Goal: Register for event/course

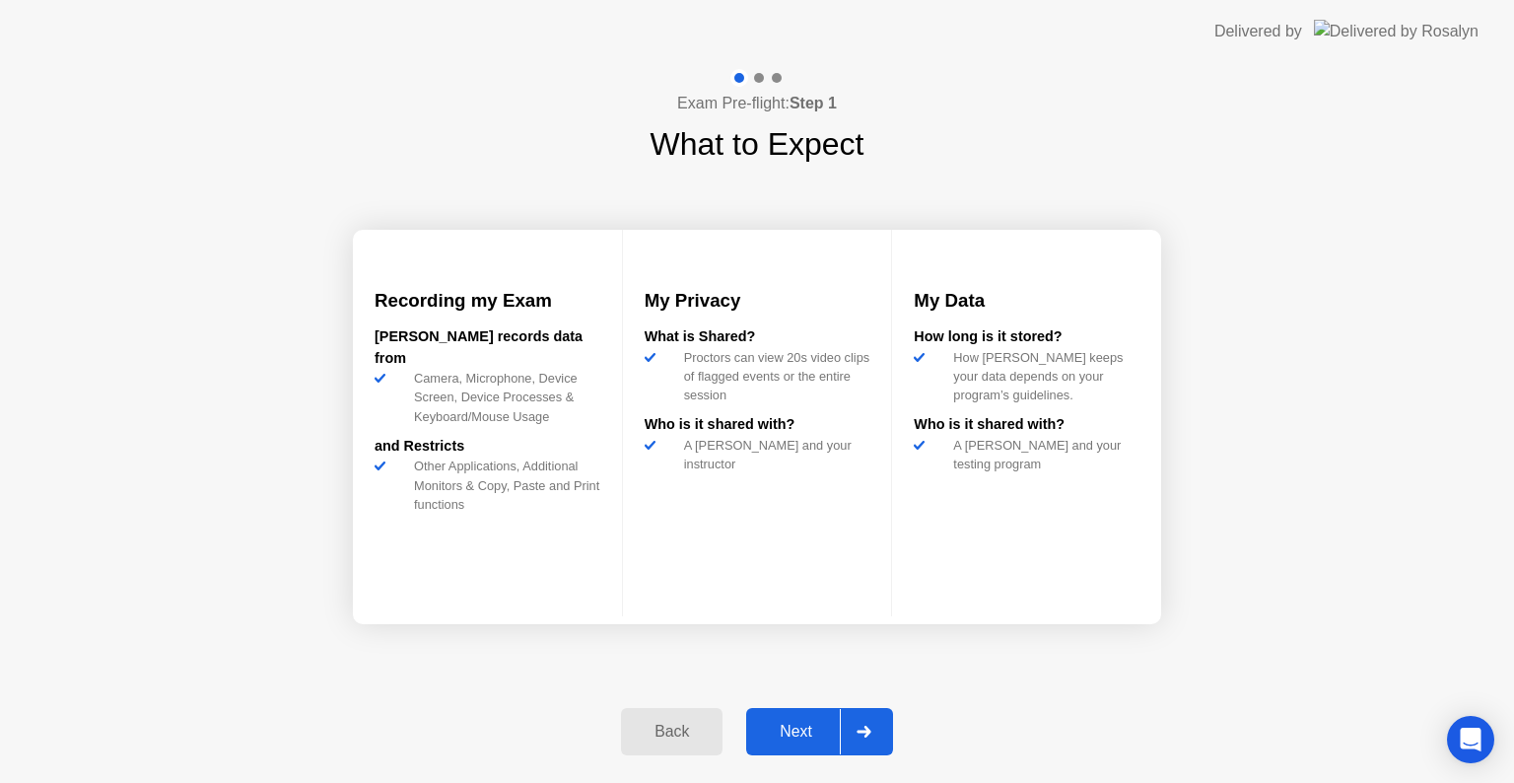
click at [807, 729] on div "Next" at bounding box center [796, 731] width 88 height 18
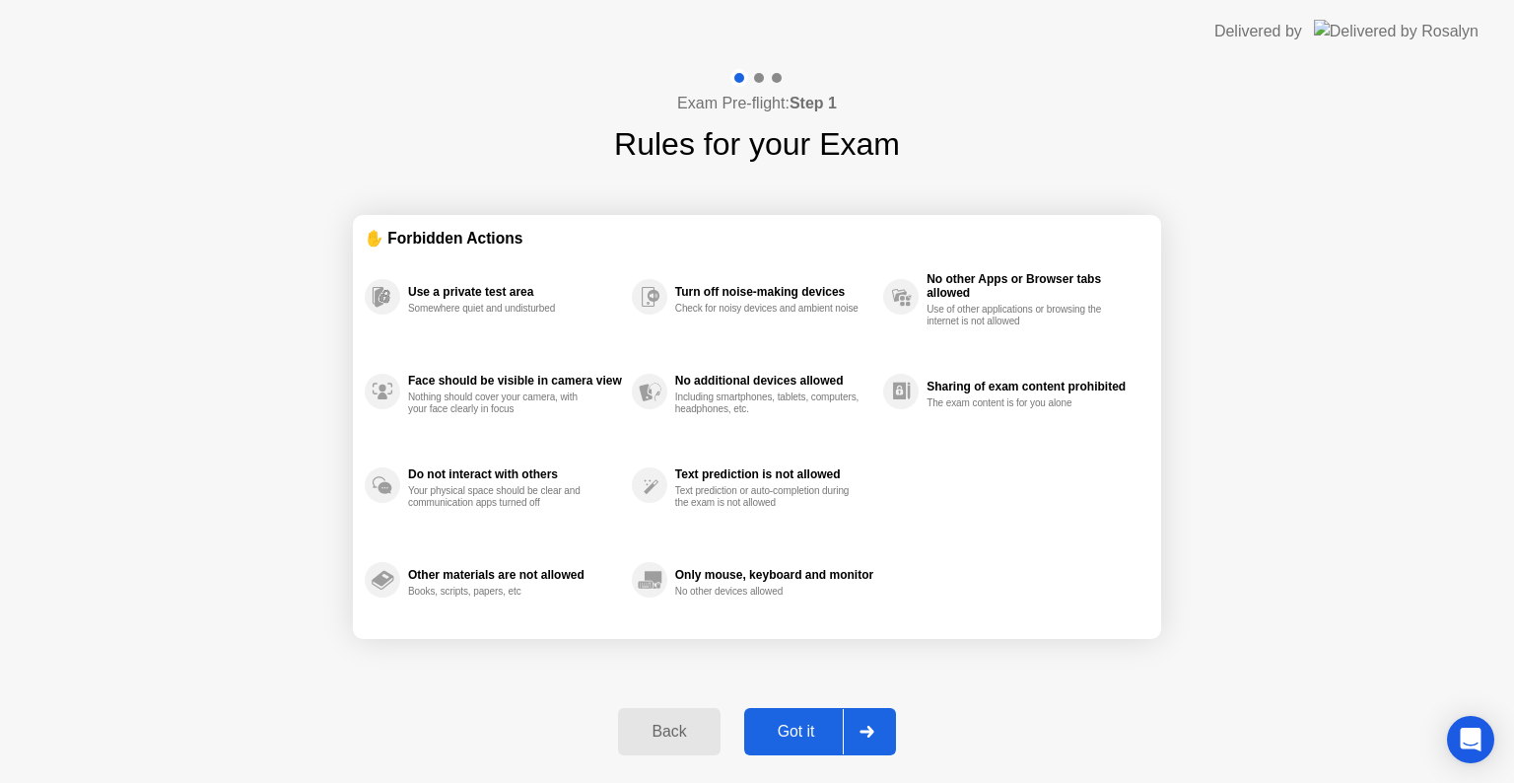
click at [807, 729] on div "Got it" at bounding box center [796, 731] width 93 height 18
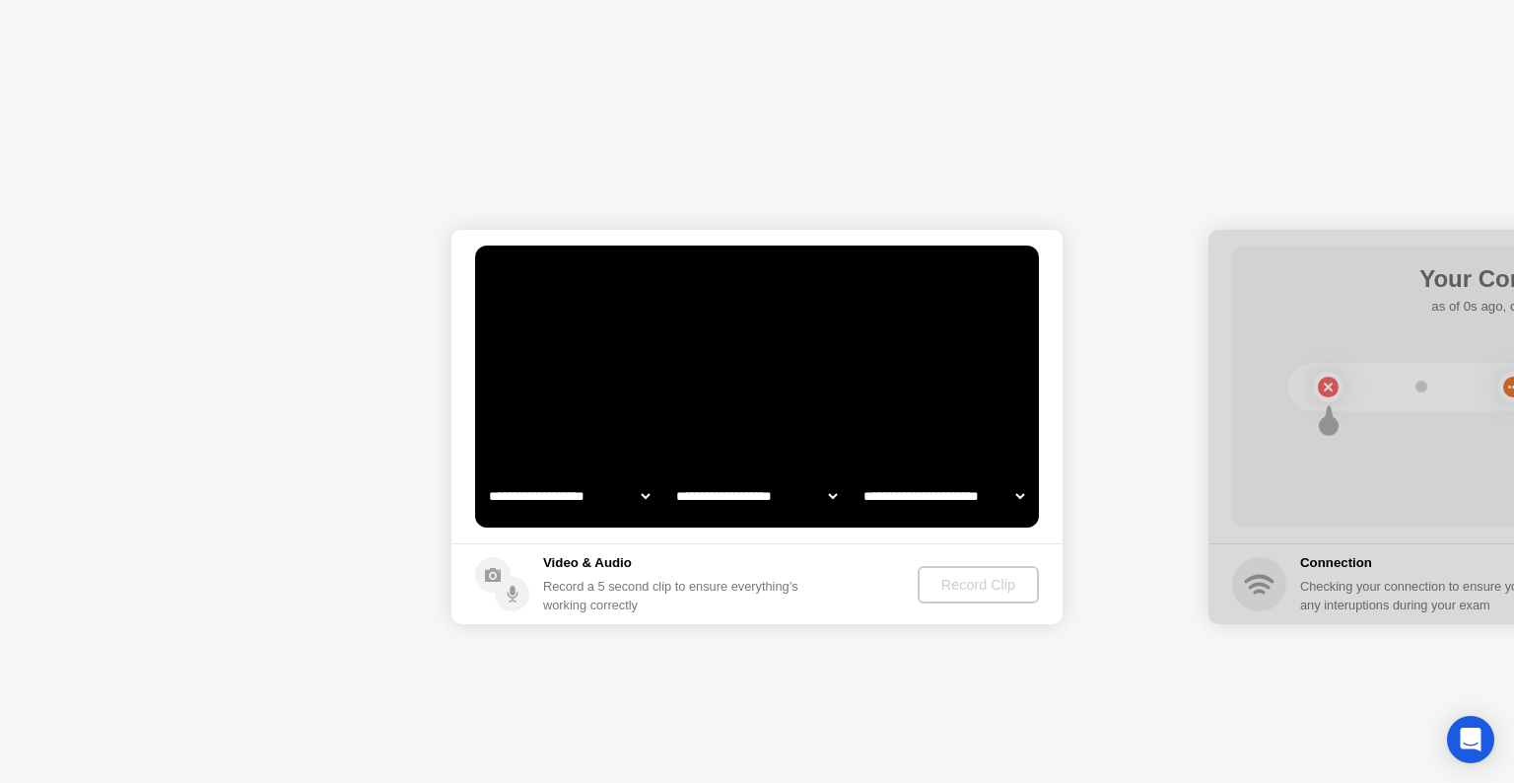
select select "**********"
select select "*******"
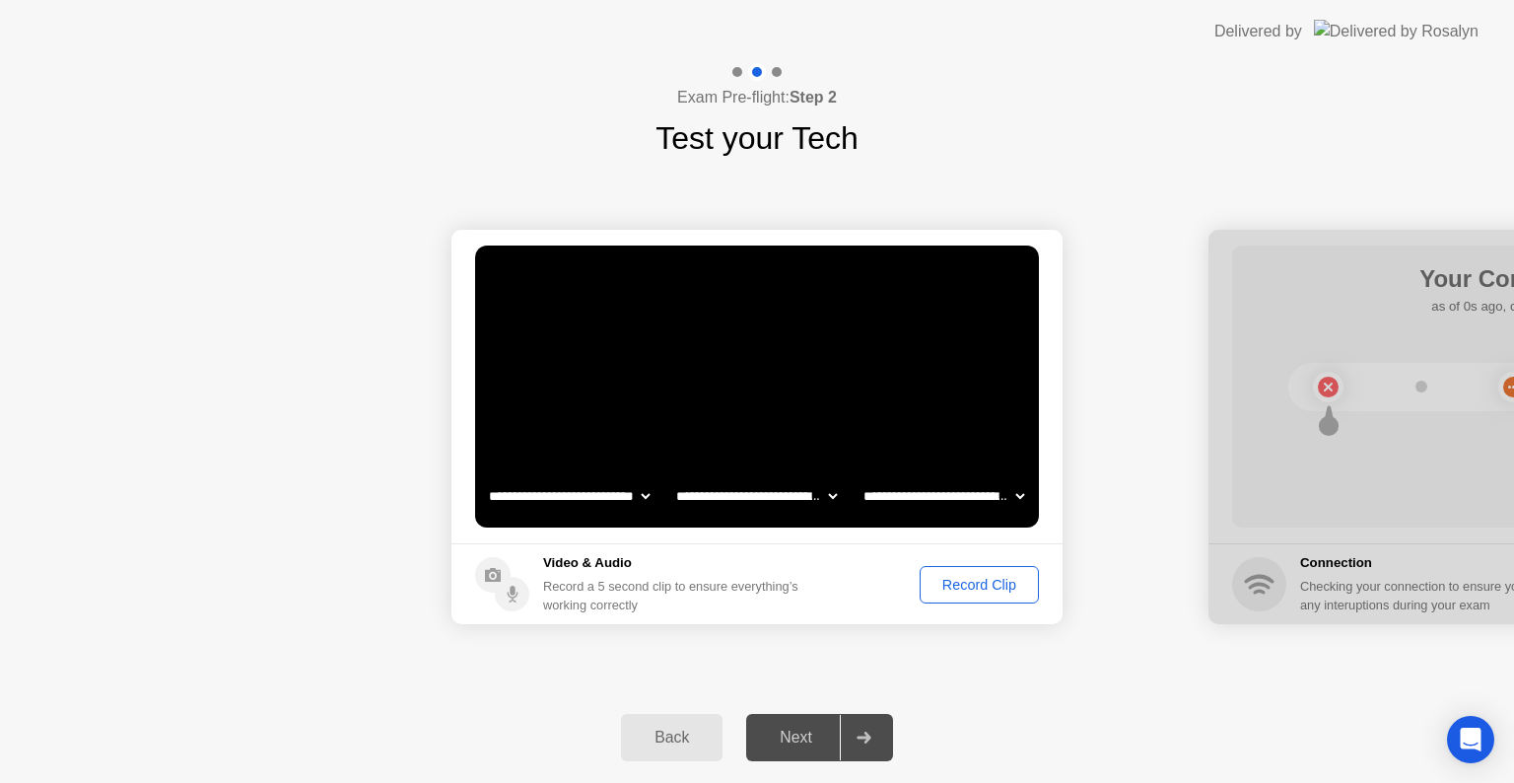
click at [1005, 583] on div "Record Clip" at bounding box center [978, 585] width 105 height 16
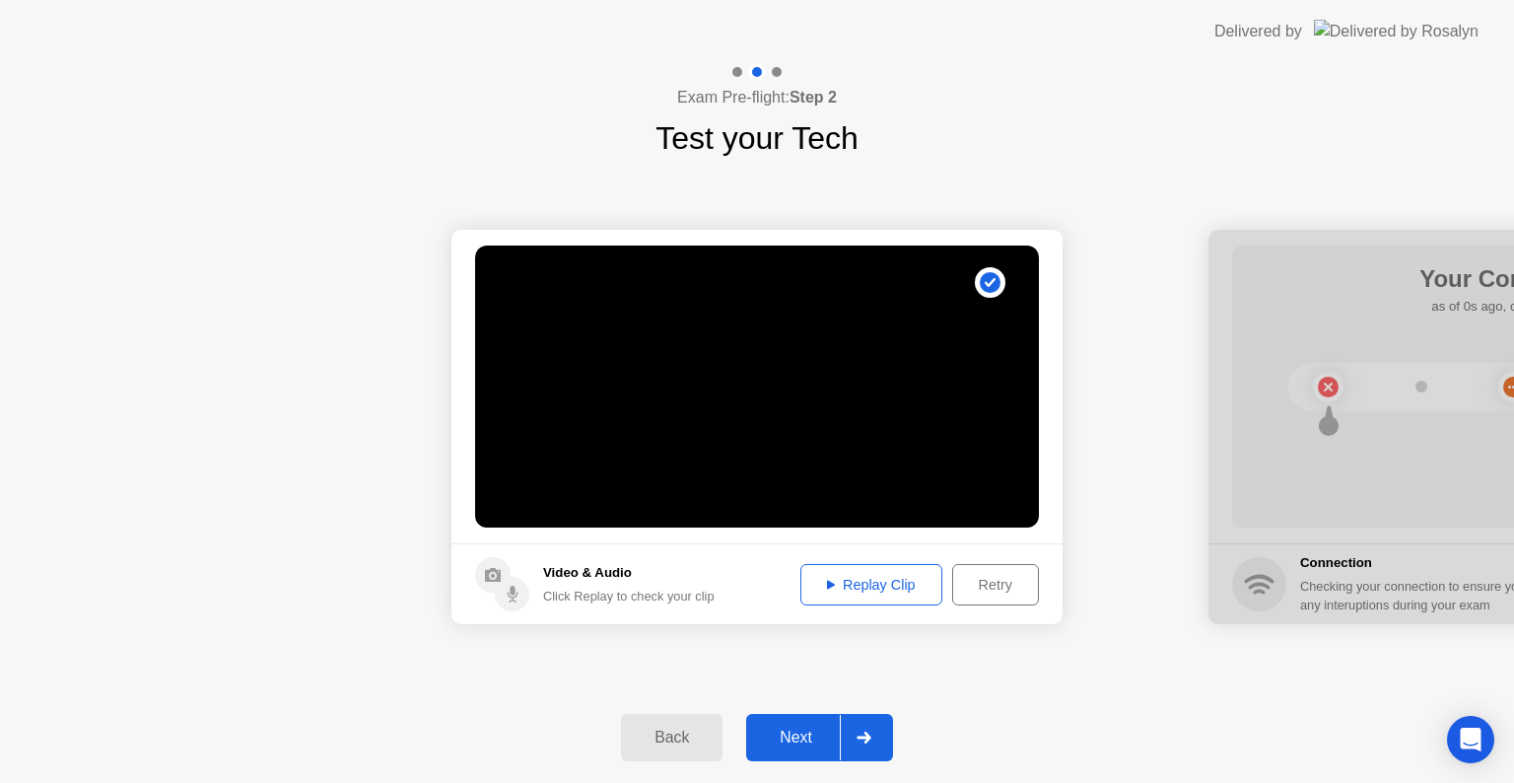
click at [849, 591] on div "Replay Clip" at bounding box center [871, 585] width 128 height 16
click at [998, 585] on div "Retry" at bounding box center [995, 585] width 73 height 16
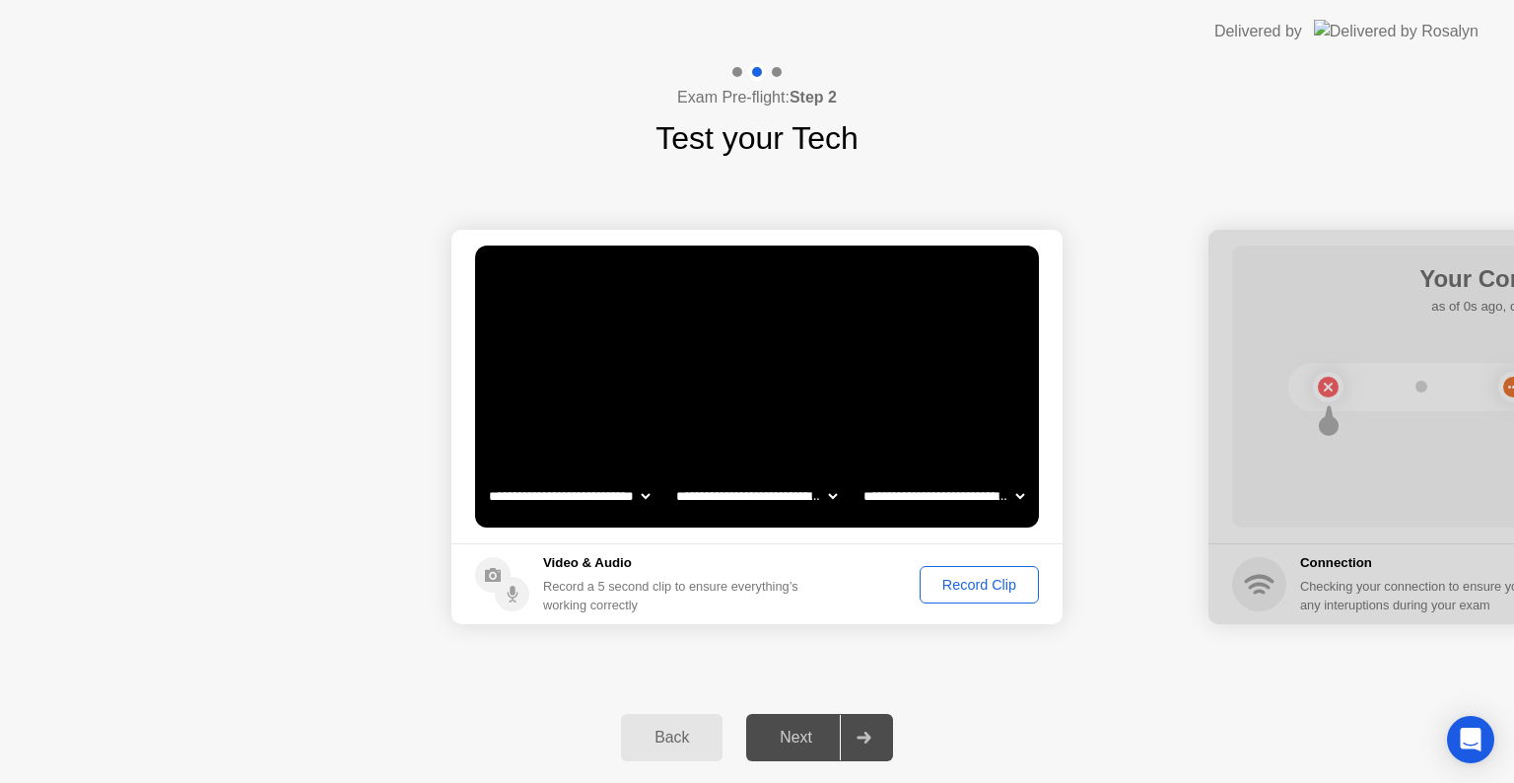
click at [966, 496] on select "**********" at bounding box center [943, 495] width 169 height 39
click at [859, 476] on select "**********" at bounding box center [943, 495] width 169 height 39
click at [797, 495] on select "**********" at bounding box center [756, 495] width 169 height 39
click at [954, 603] on footer "Video & Audio Record a 5 second clip to ensure everything’s working correctly R…" at bounding box center [756, 583] width 611 height 81
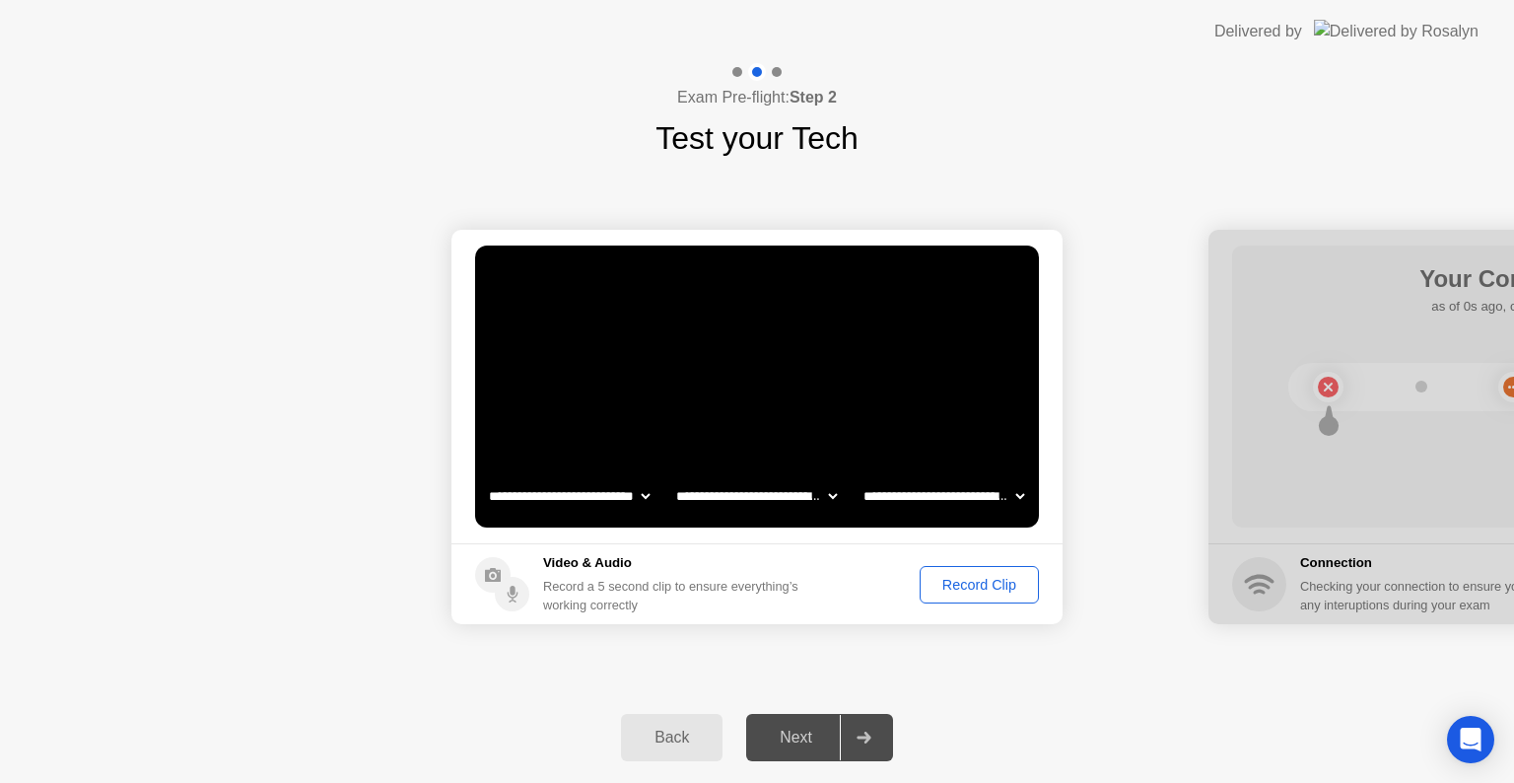
click at [967, 587] on div "Record Clip" at bounding box center [978, 585] width 105 height 16
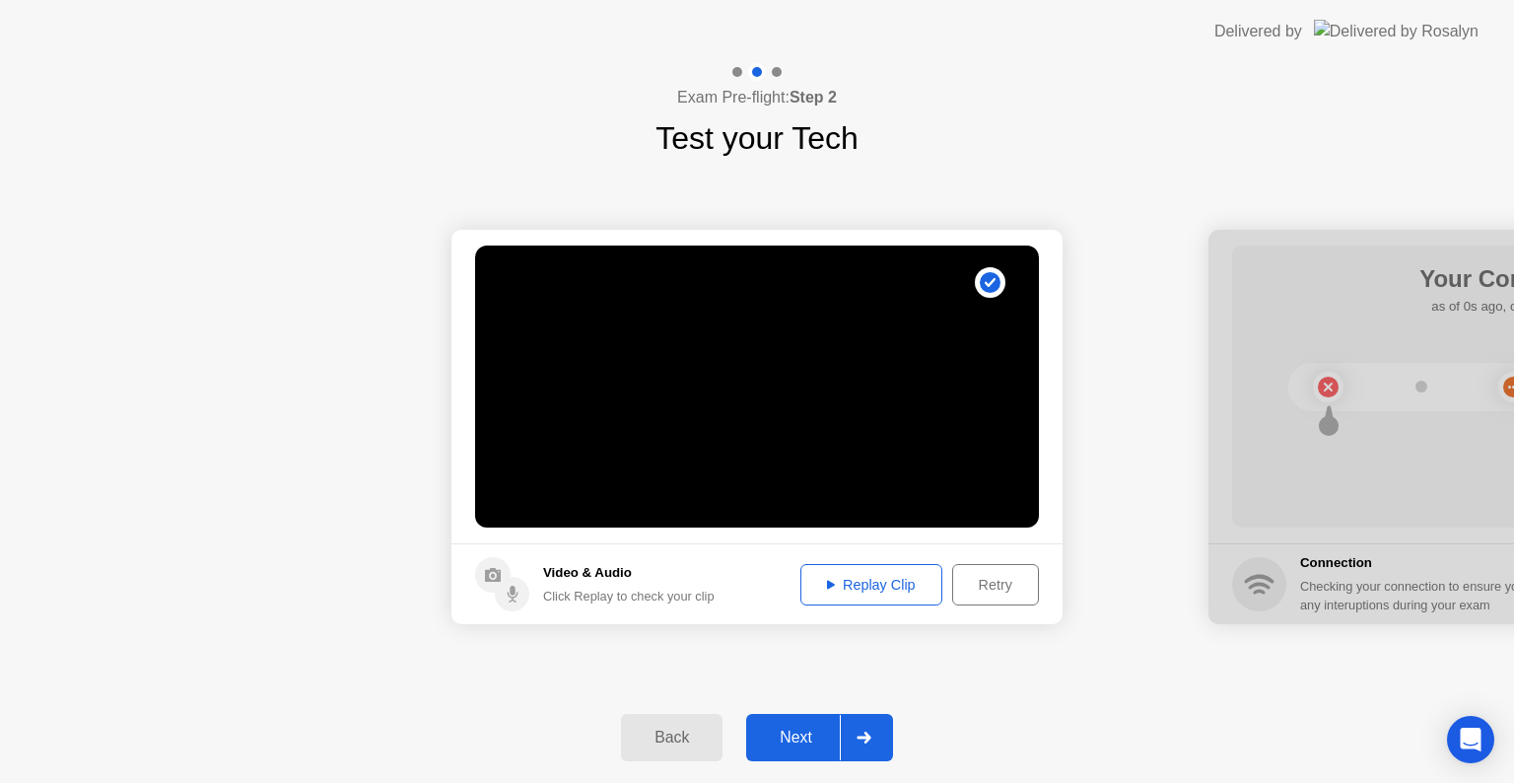
click at [967, 587] on div "Retry" at bounding box center [995, 585] width 73 height 16
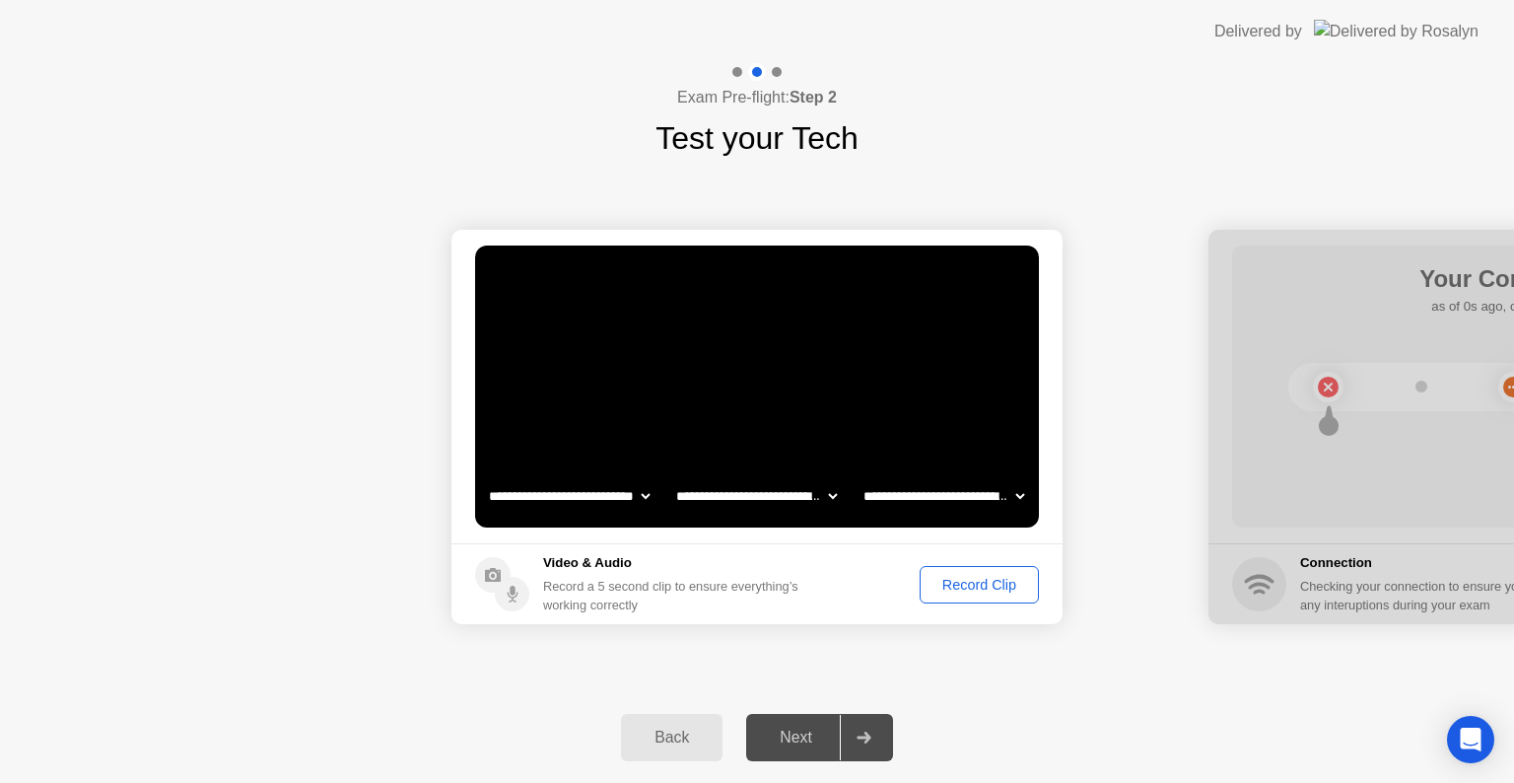
click at [967, 587] on div "Record Clip" at bounding box center [978, 585] width 105 height 16
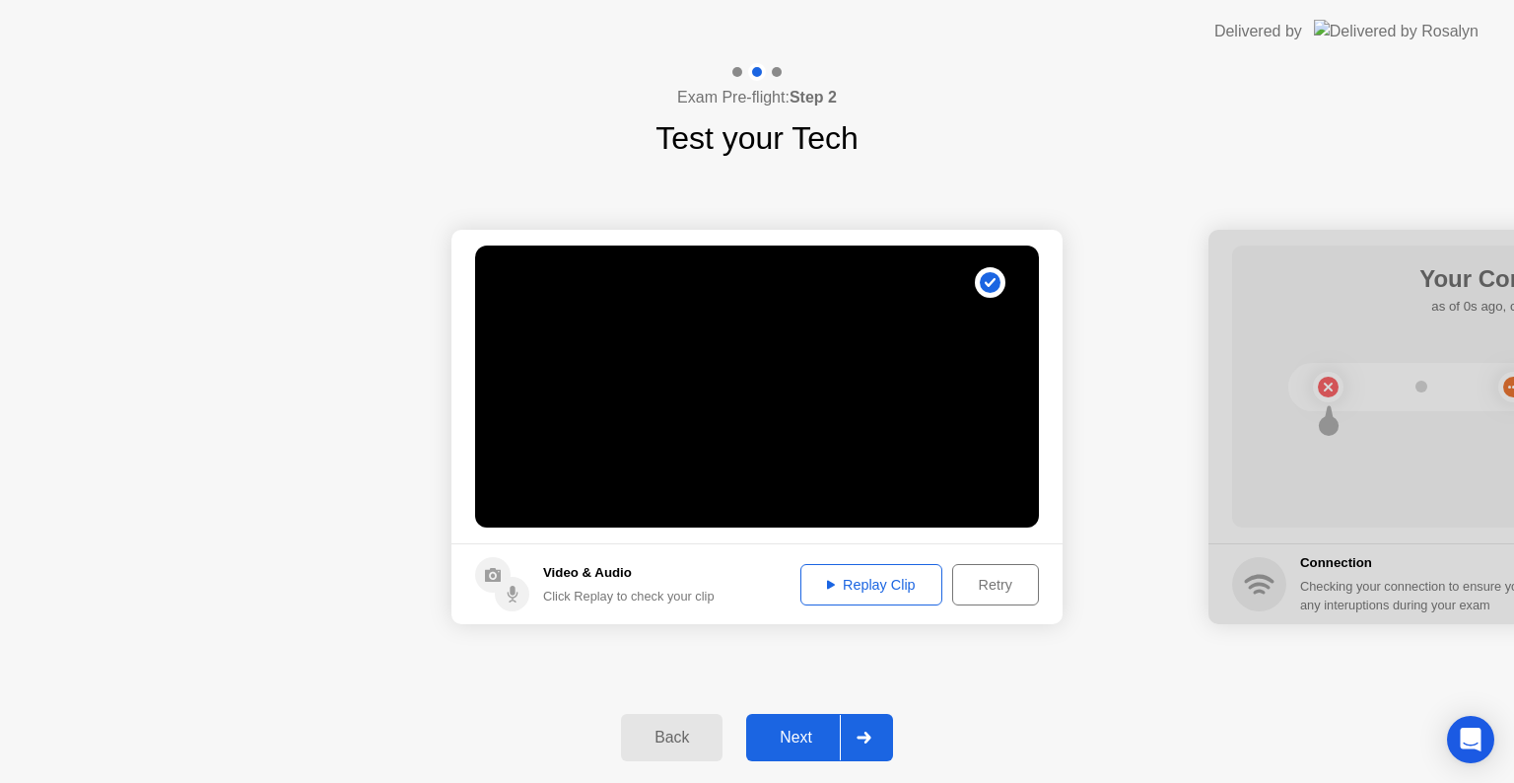
click at [879, 596] on button "Replay Clip" at bounding box center [871, 584] width 142 height 41
click at [848, 727] on div at bounding box center [863, 737] width 47 height 45
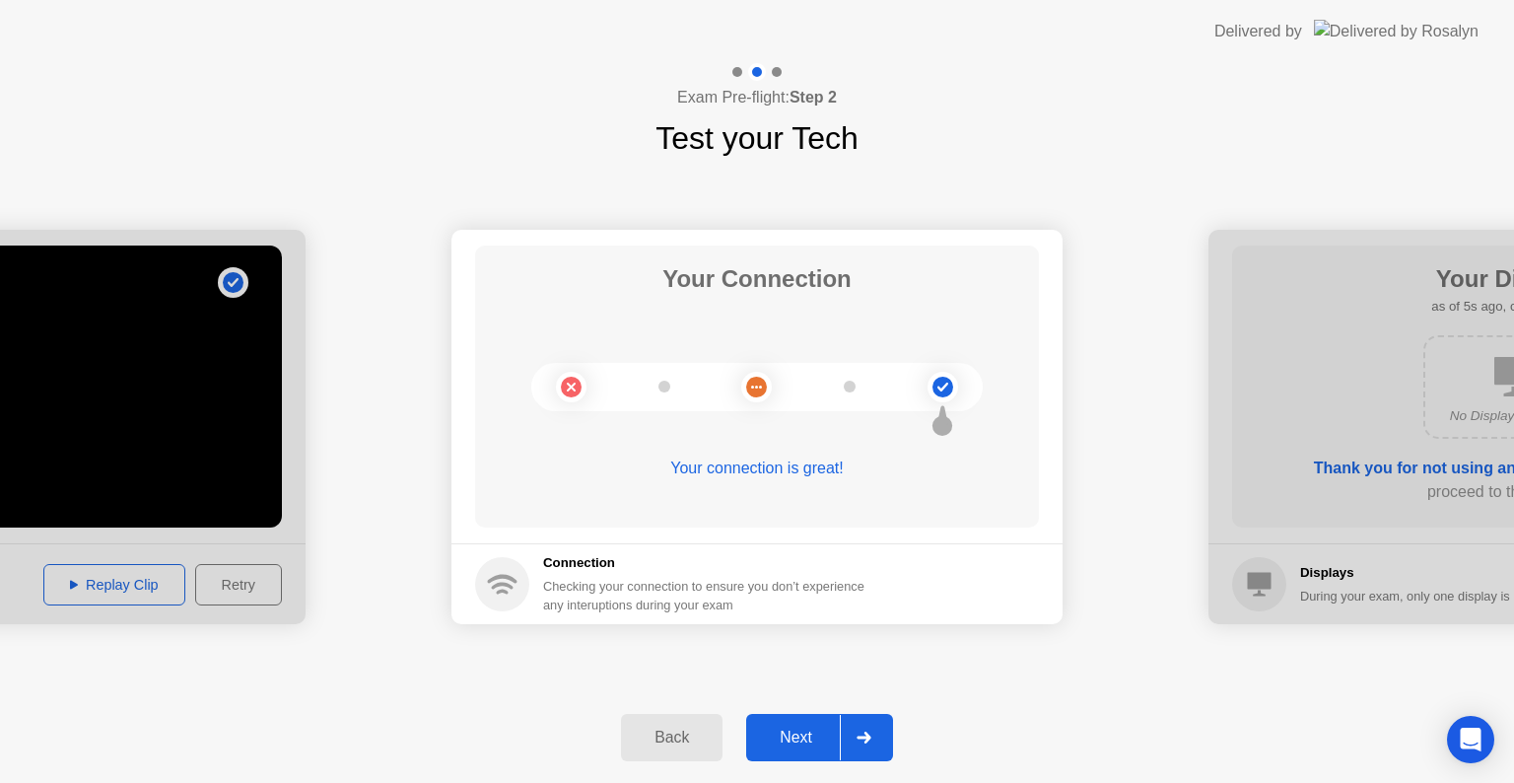
click at [802, 722] on button "Next" at bounding box center [819, 737] width 147 height 47
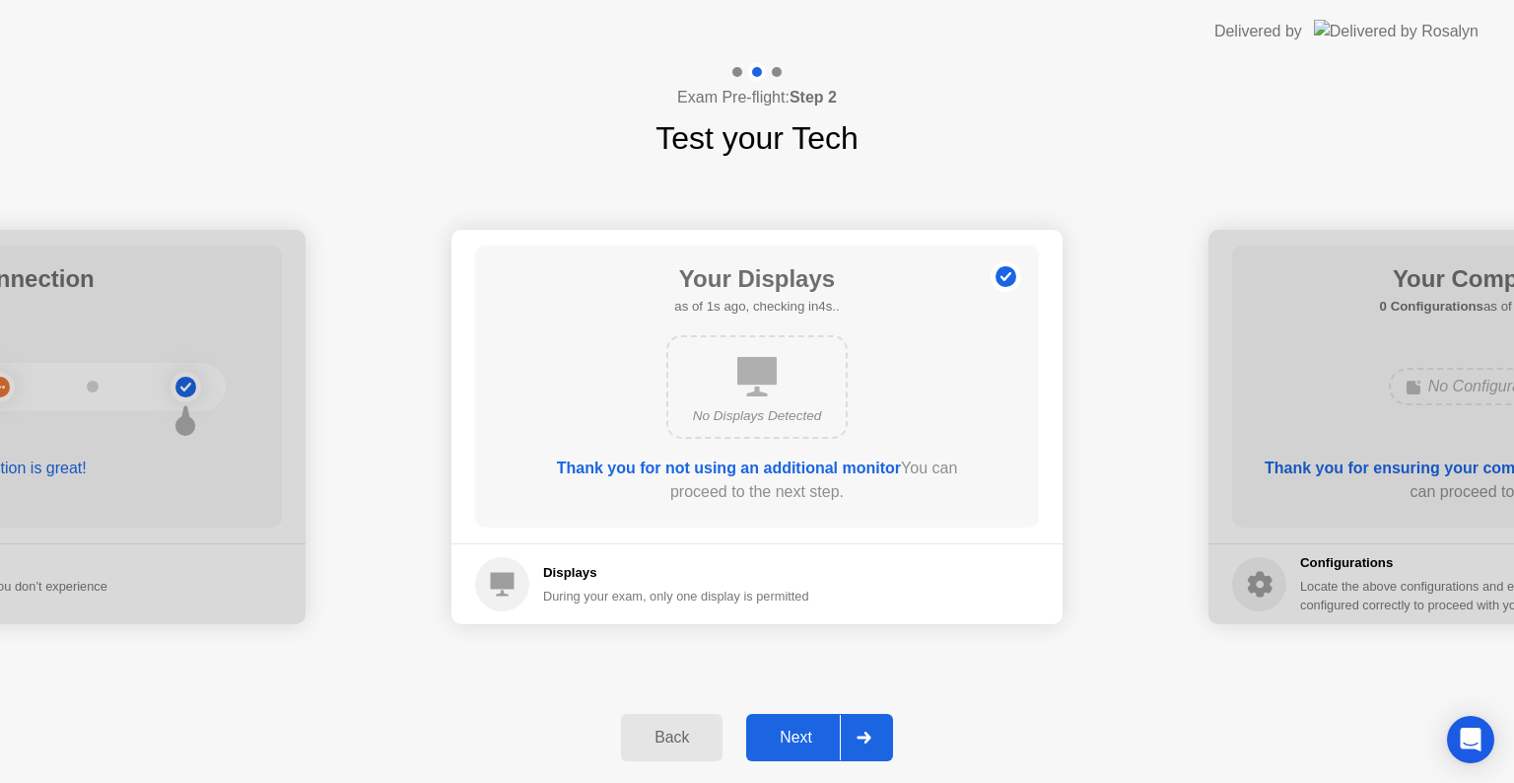
click at [802, 722] on button "Next" at bounding box center [819, 737] width 147 height 47
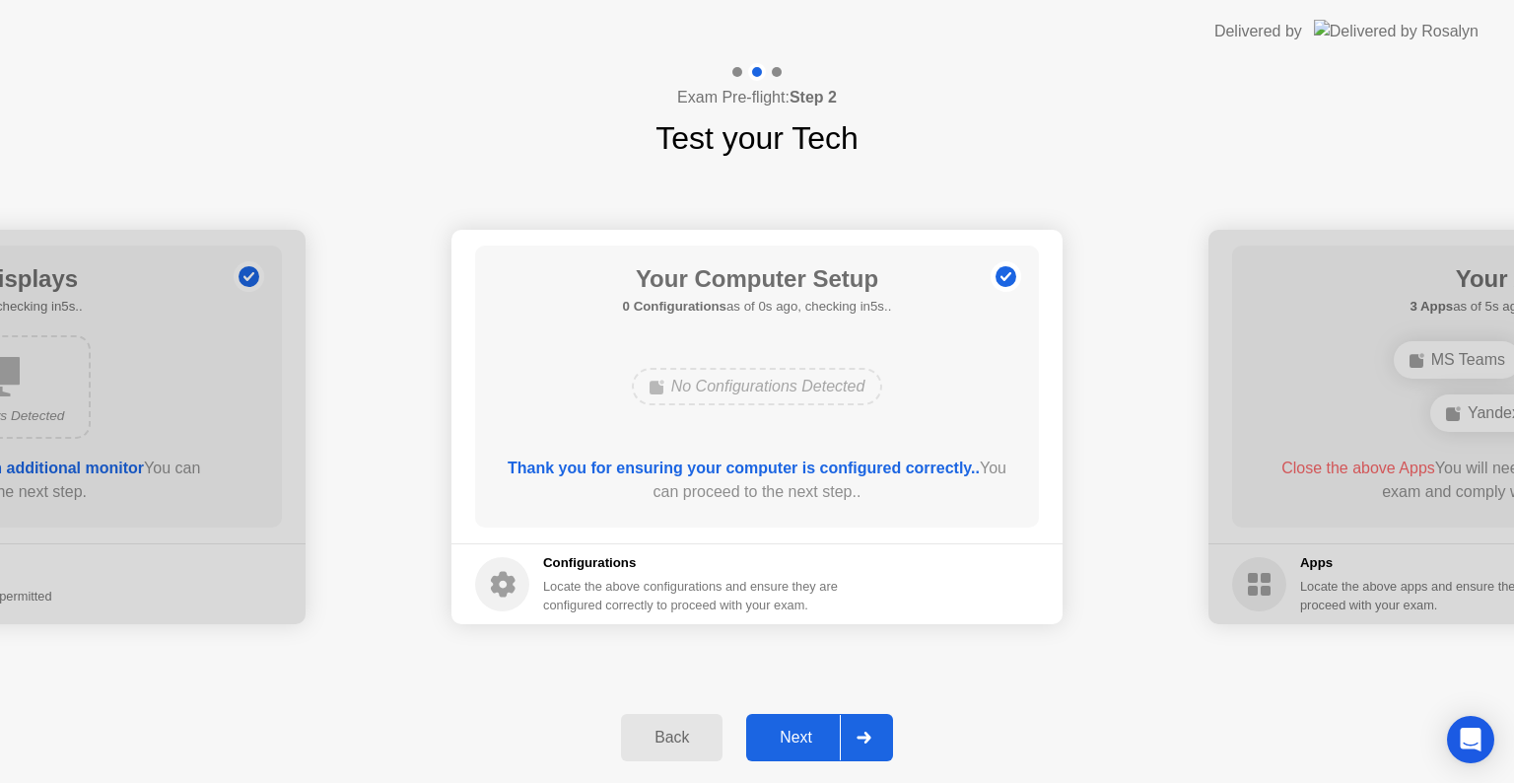
click at [802, 722] on button "Next" at bounding box center [819, 737] width 147 height 47
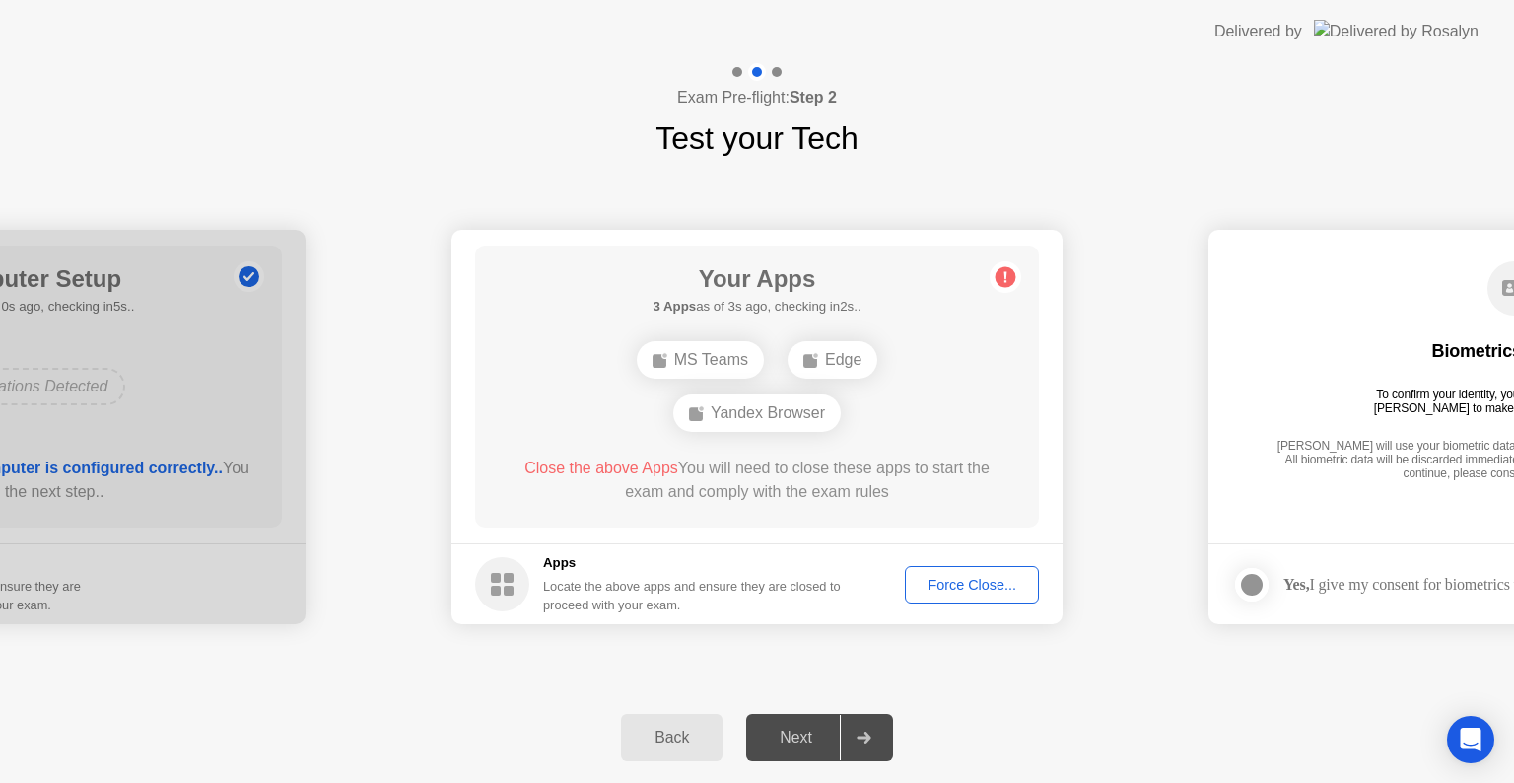
click at [993, 581] on div "Force Close..." at bounding box center [972, 585] width 120 height 16
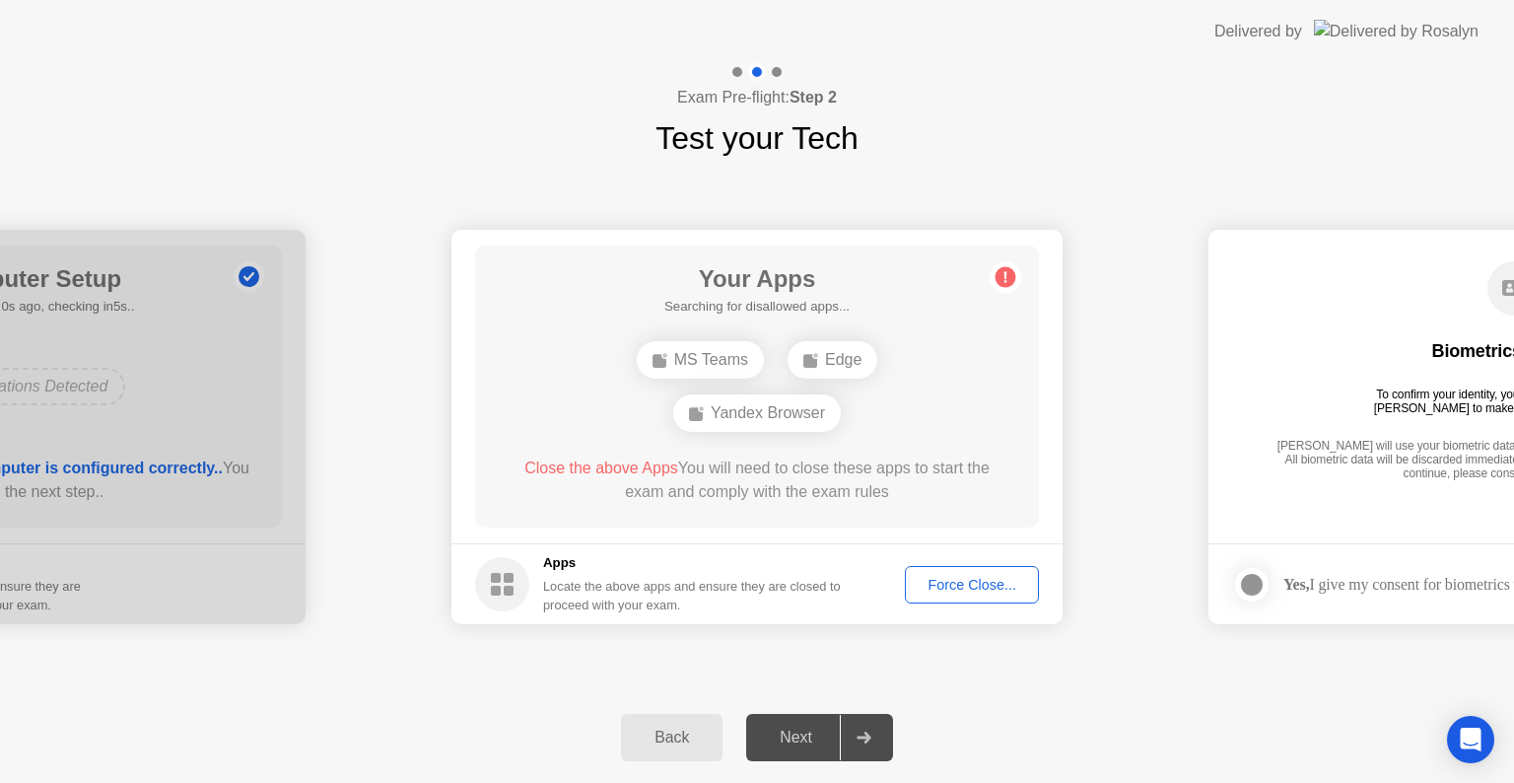
click at [792, 734] on div "Next" at bounding box center [796, 737] width 88 height 18
click at [934, 577] on div "Force Close..." at bounding box center [972, 585] width 120 height 16
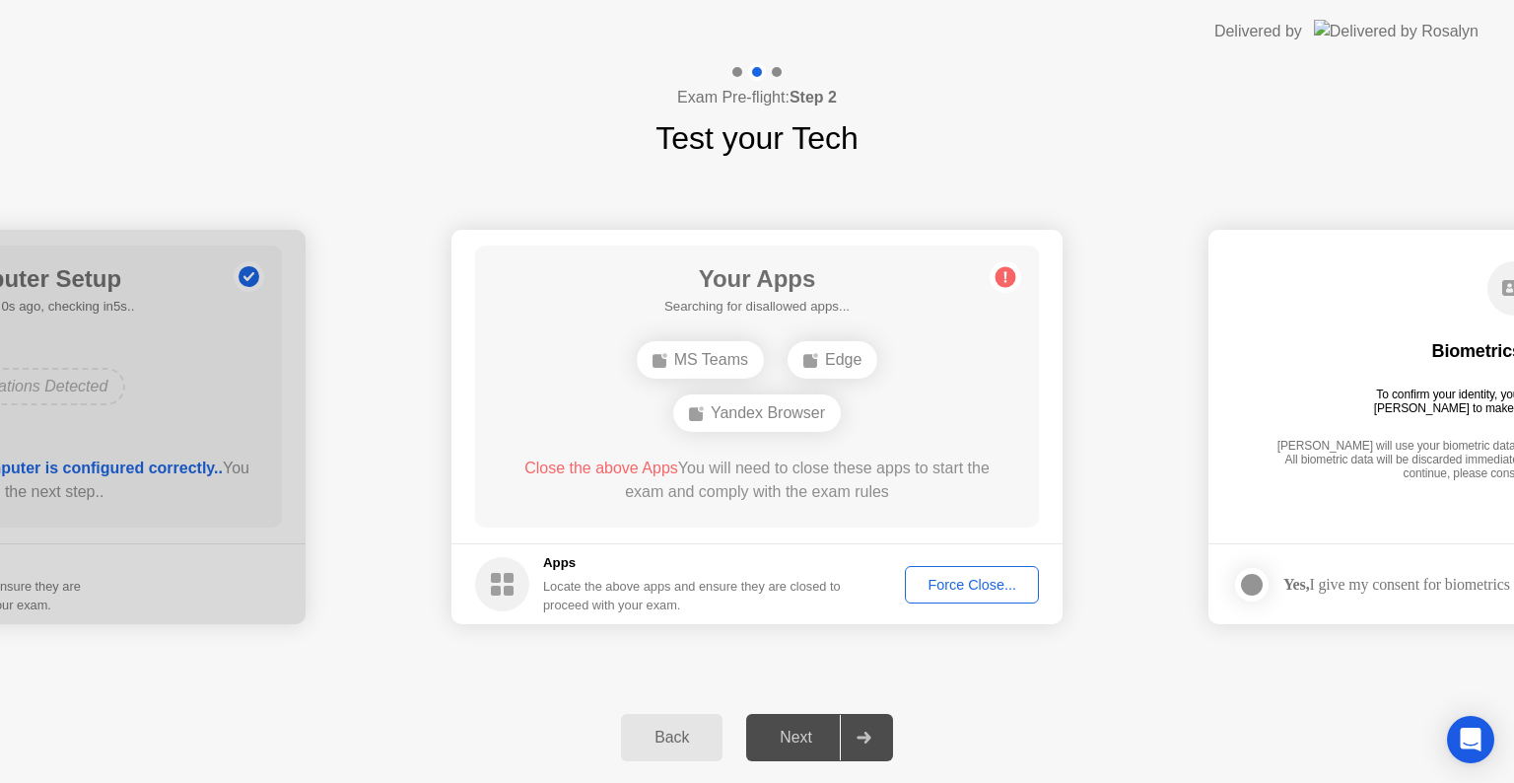
click at [837, 739] on div "Next" at bounding box center [796, 737] width 88 height 18
click at [963, 583] on div "Force Close..." at bounding box center [972, 585] width 120 height 16
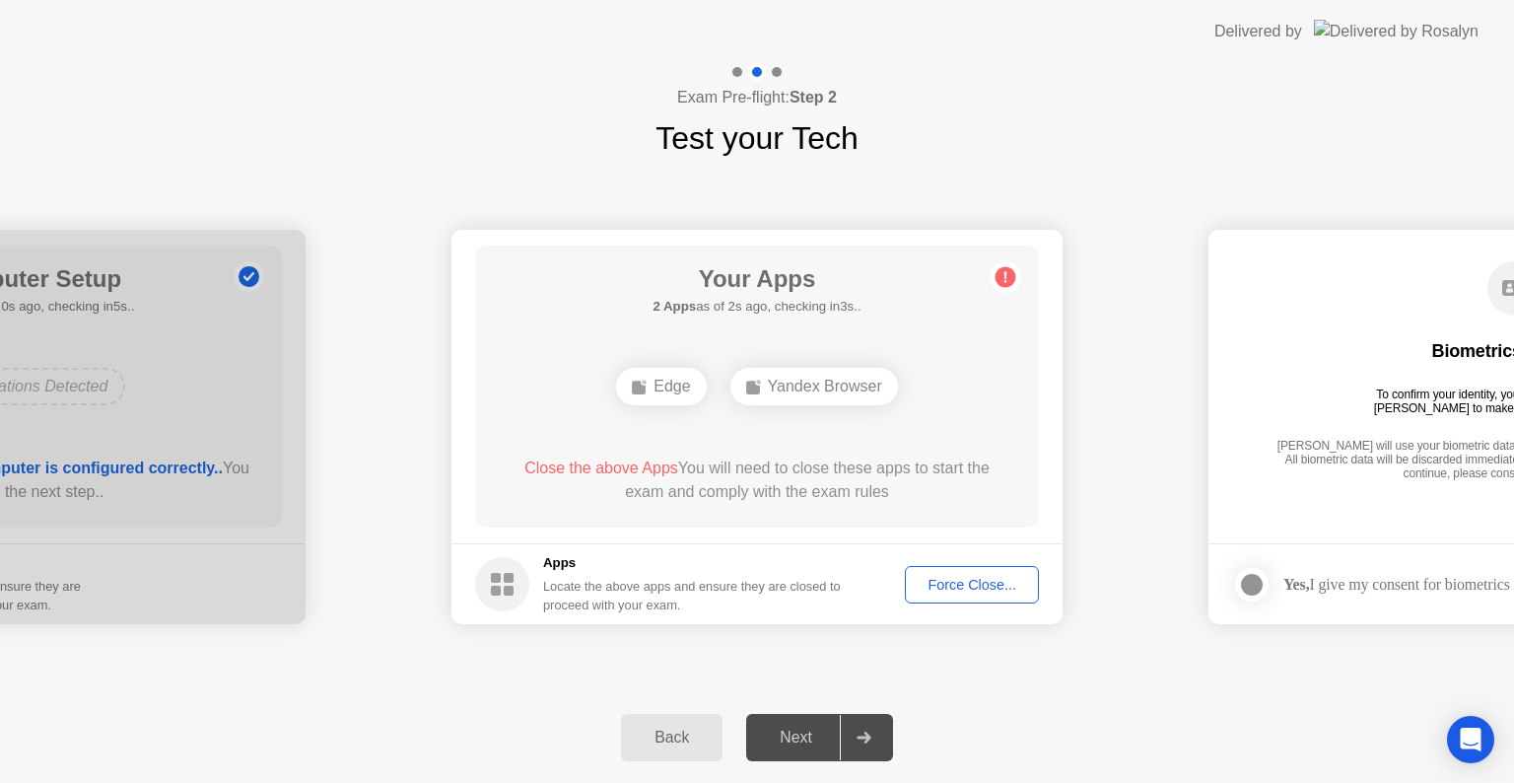
click at [882, 654] on div "**********" at bounding box center [757, 427] width 1514 height 530
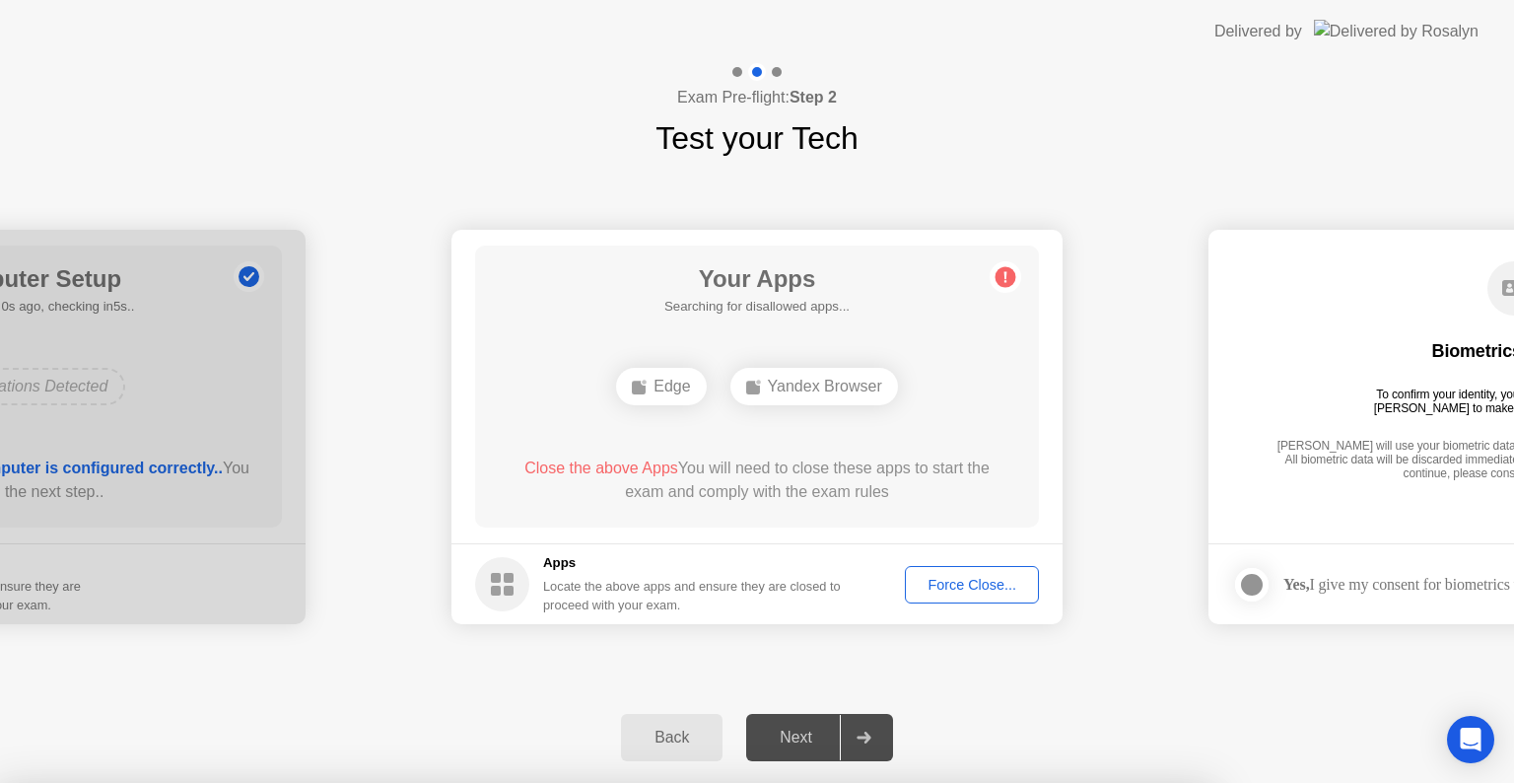
click at [1000, 782] on div at bounding box center [757, 783] width 1514 height 0
click at [915, 185] on div "**********" at bounding box center [757, 427] width 1514 height 530
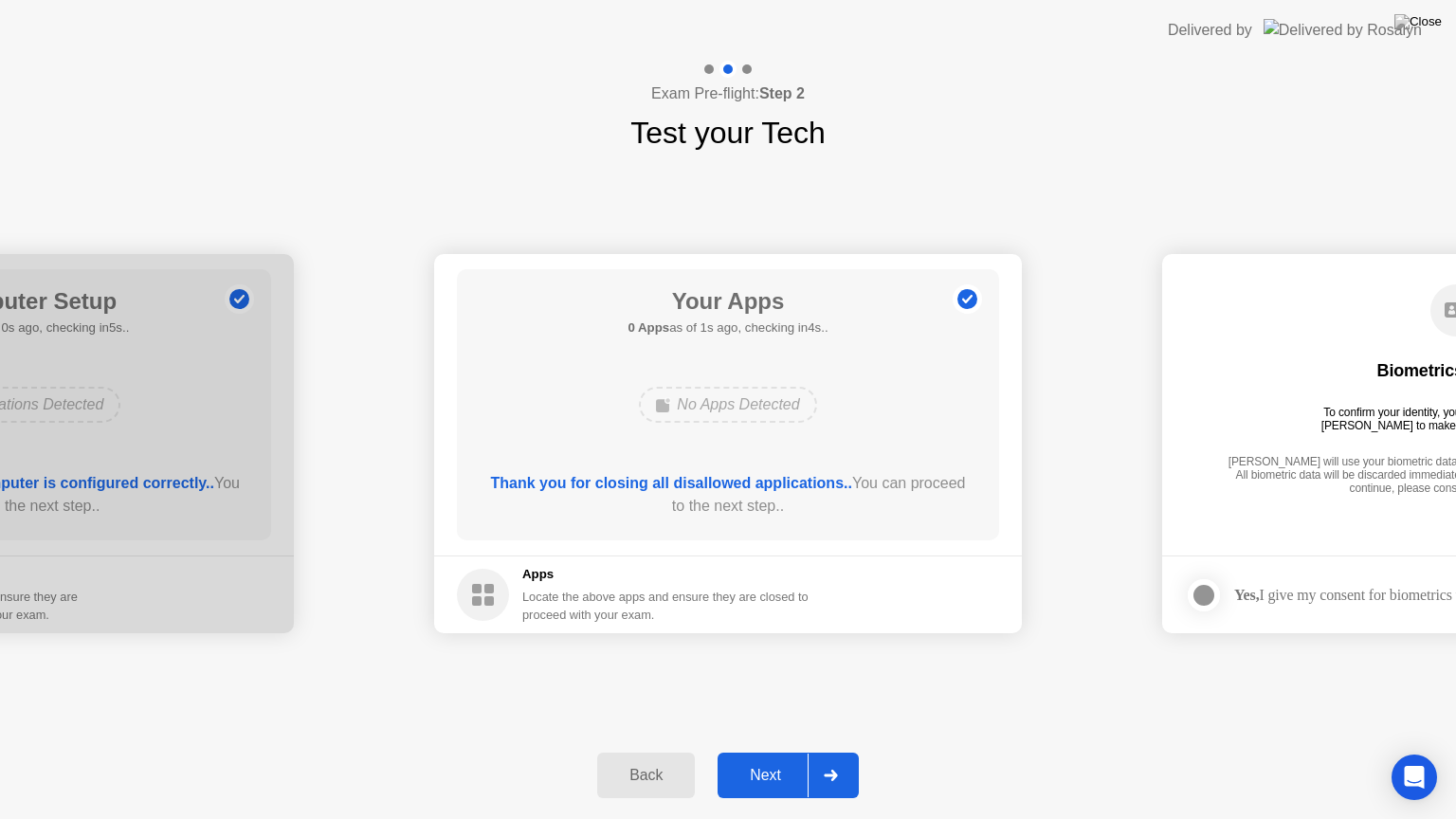
click at [778, 752] on div "Next" at bounding box center [766, 775] width 85 height 17
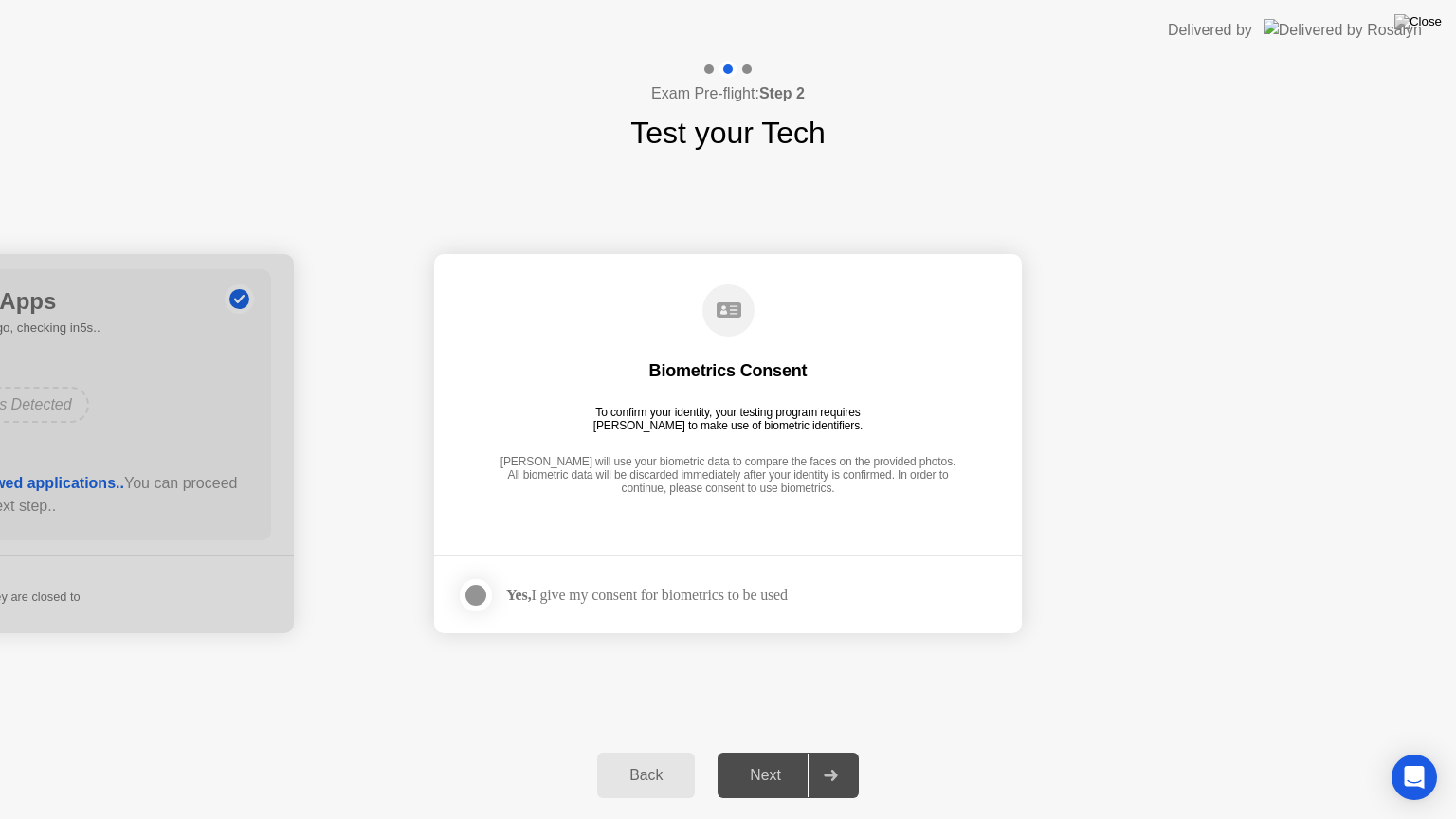
click at [480, 594] on div at bounding box center [476, 595] width 23 height 23
click at [784, 752] on div "Next" at bounding box center [766, 775] width 85 height 17
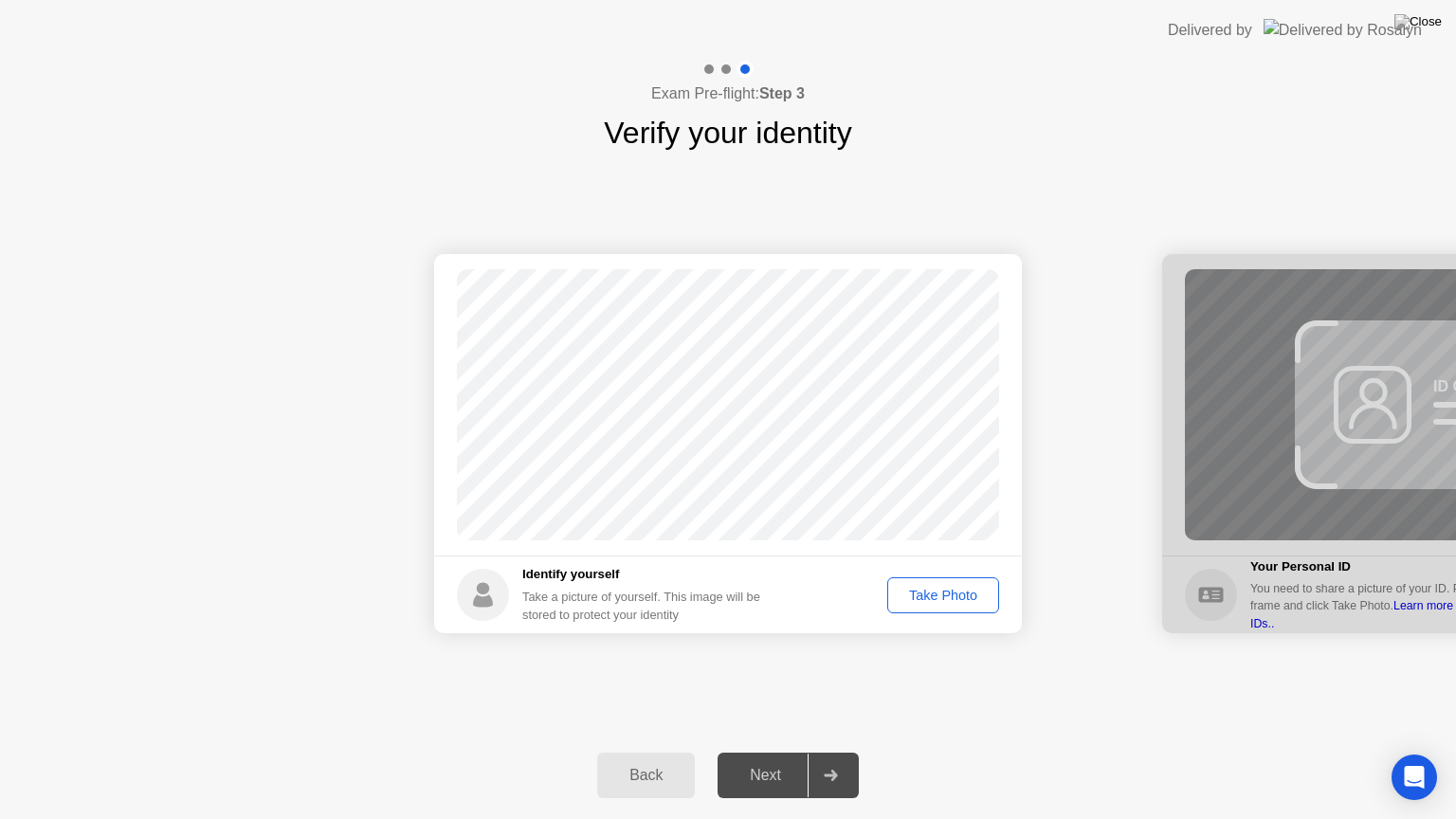
click at [942, 600] on div "Take Photo" at bounding box center [942, 595] width 98 height 15
click at [952, 600] on div "Retake" at bounding box center [955, 595] width 74 height 15
click at [952, 600] on div "Take Photo" at bounding box center [942, 595] width 98 height 15
click at [943, 602] on div "Retake" at bounding box center [955, 595] width 74 height 15
click at [943, 602] on div "Take Photo" at bounding box center [942, 595] width 98 height 15
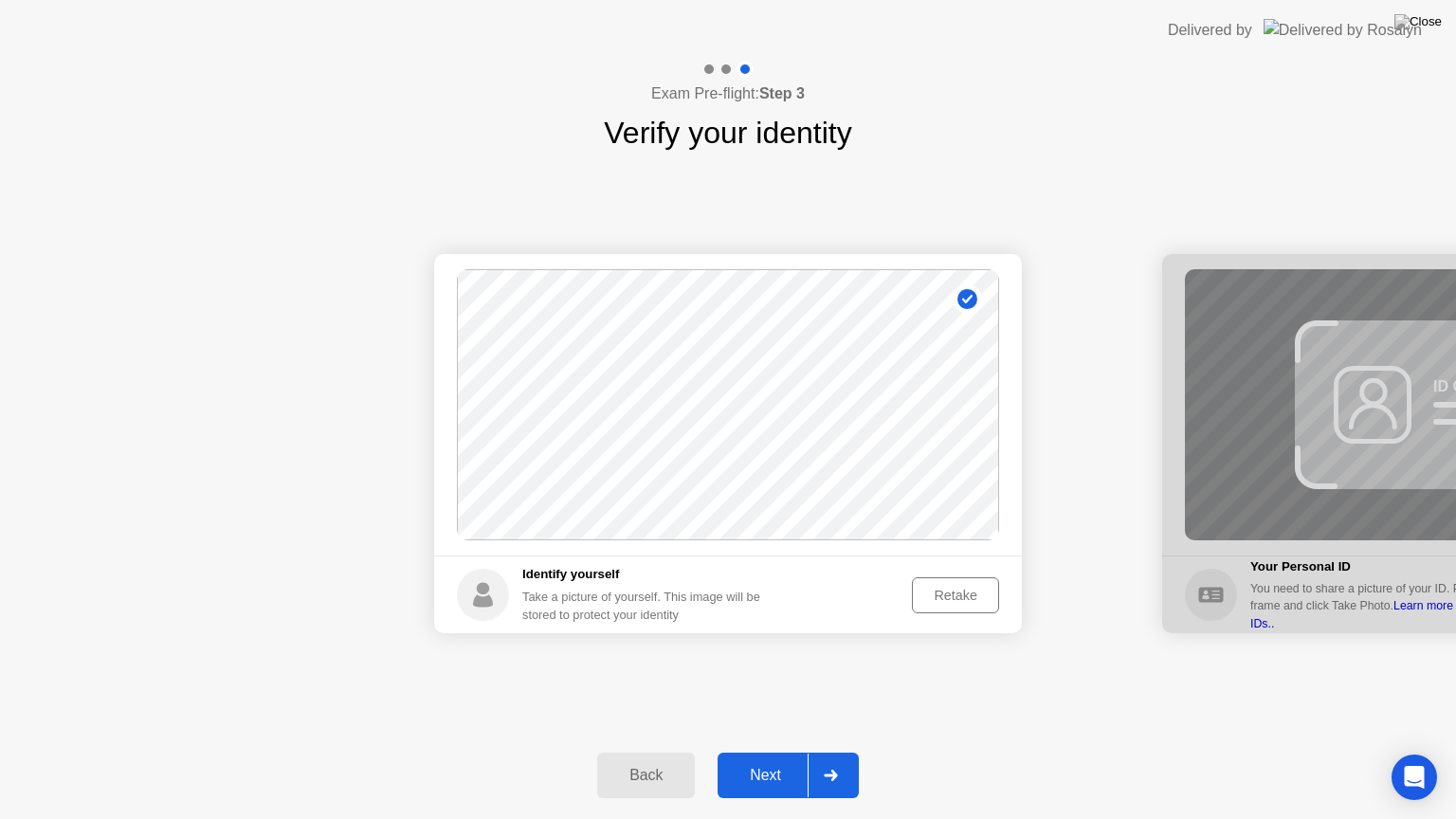
click at [943, 602] on div "Retake" at bounding box center [955, 595] width 74 height 15
click at [943, 602] on div "Take Photo" at bounding box center [942, 595] width 98 height 15
click at [943, 602] on div "Retake" at bounding box center [955, 595] width 74 height 15
click at [943, 602] on div "Take Photo" at bounding box center [942, 595] width 98 height 15
click at [943, 602] on div "Retake" at bounding box center [955, 595] width 74 height 15
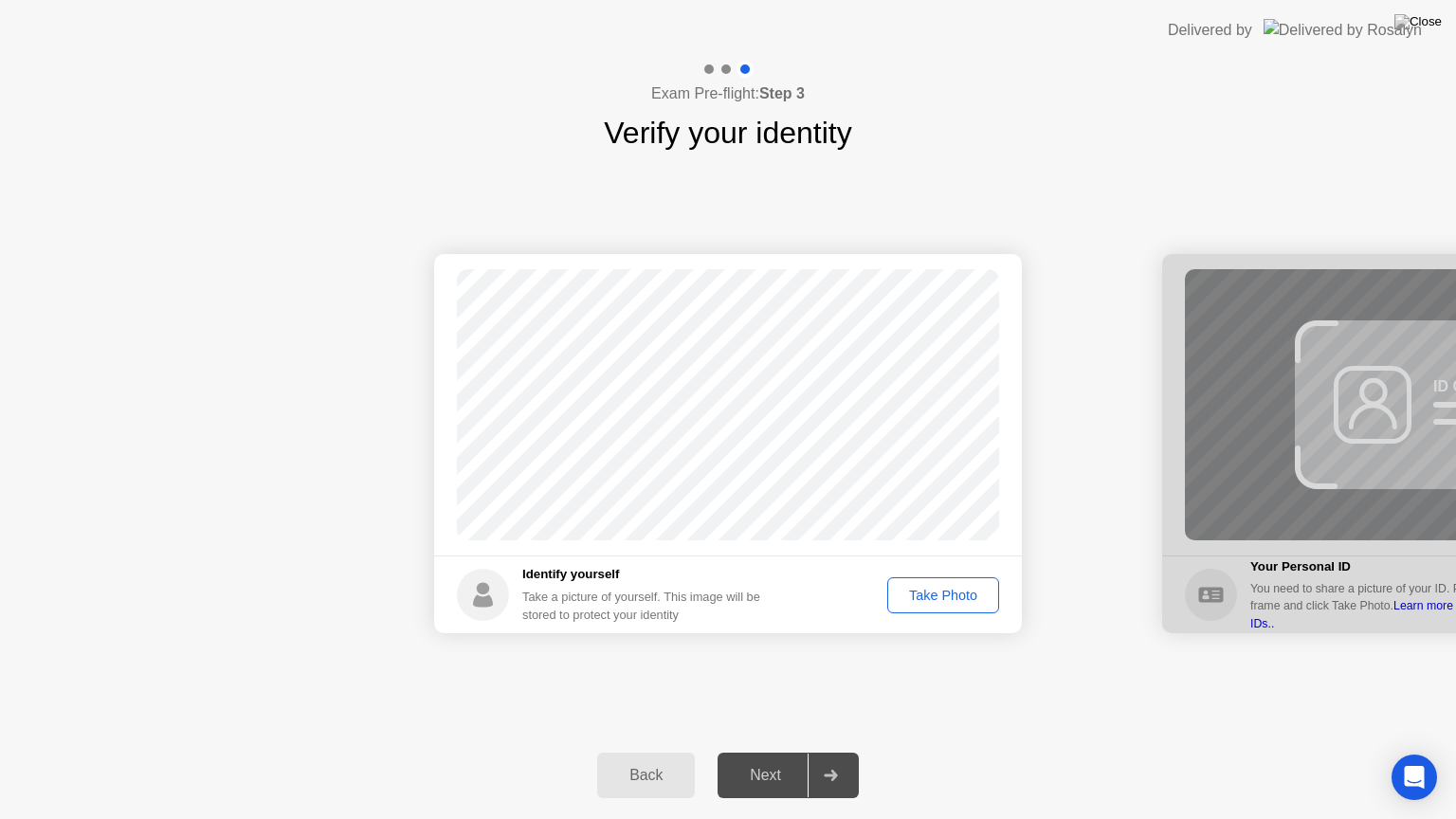
click at [943, 602] on div "Take Photo" at bounding box center [942, 595] width 98 height 15
click at [794, 752] on div "Next" at bounding box center [766, 775] width 85 height 17
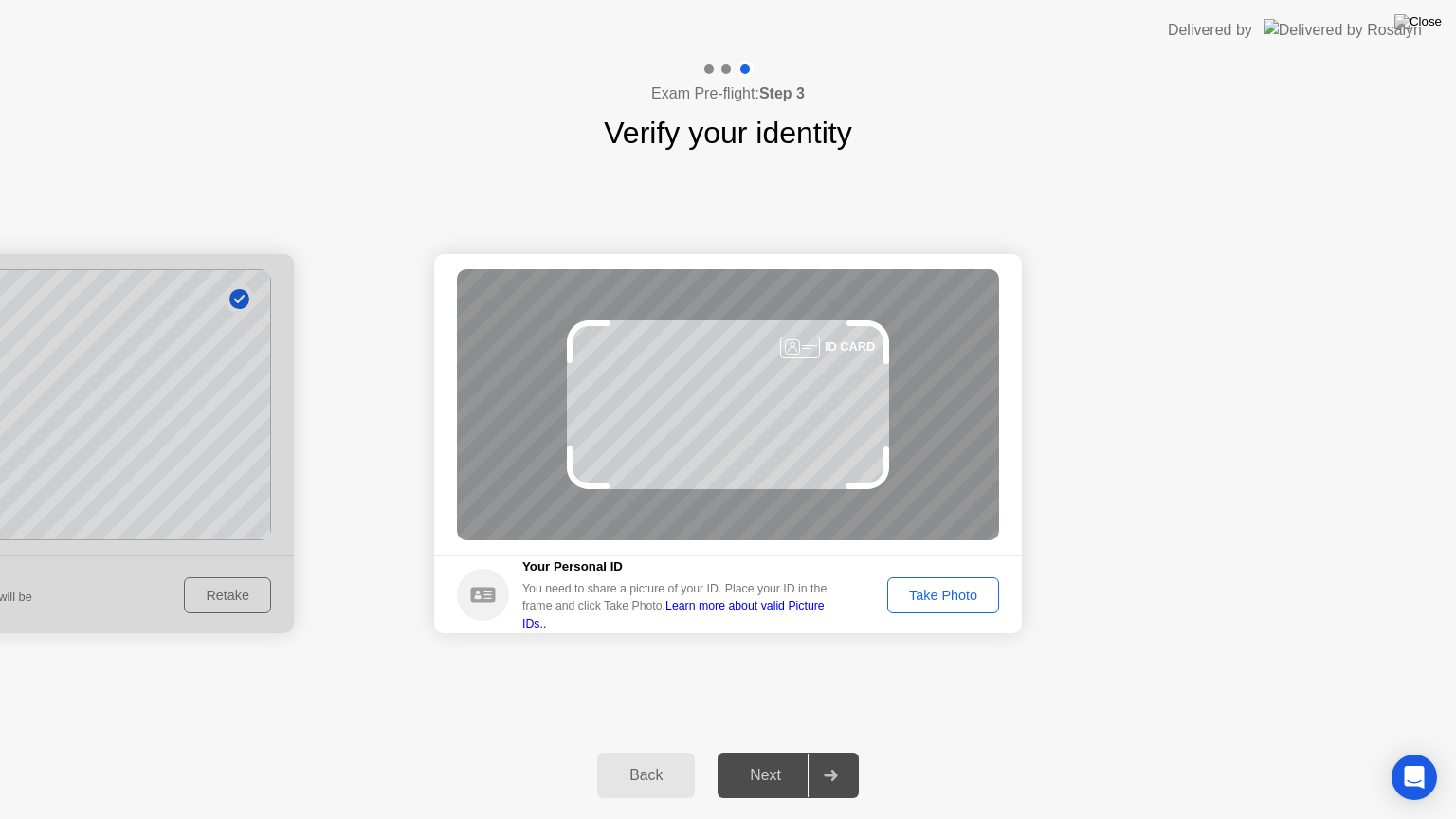
click at [959, 591] on div "Take Photo" at bounding box center [942, 595] width 98 height 15
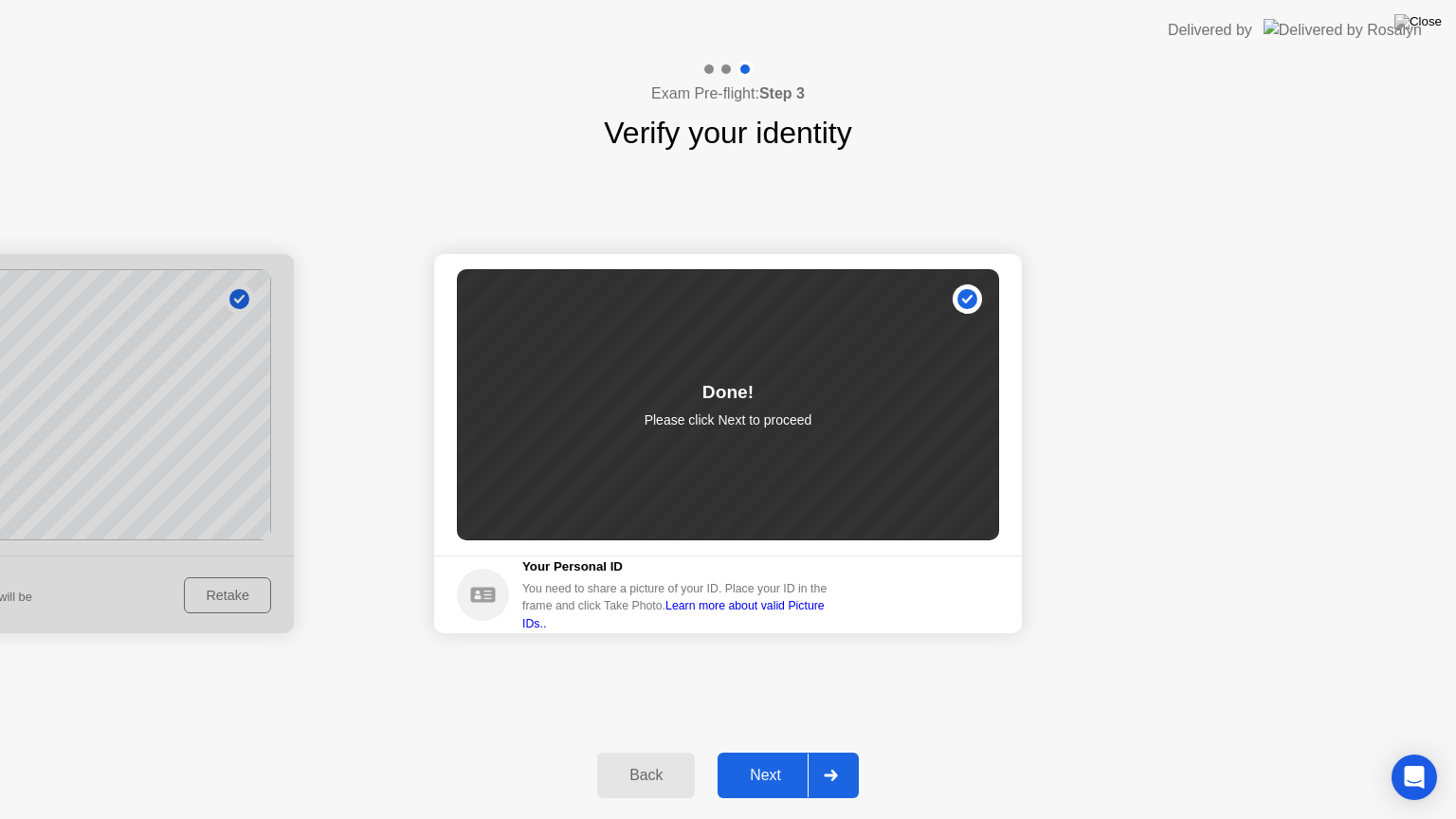
click at [792, 752] on div "Next" at bounding box center [766, 775] width 85 height 17
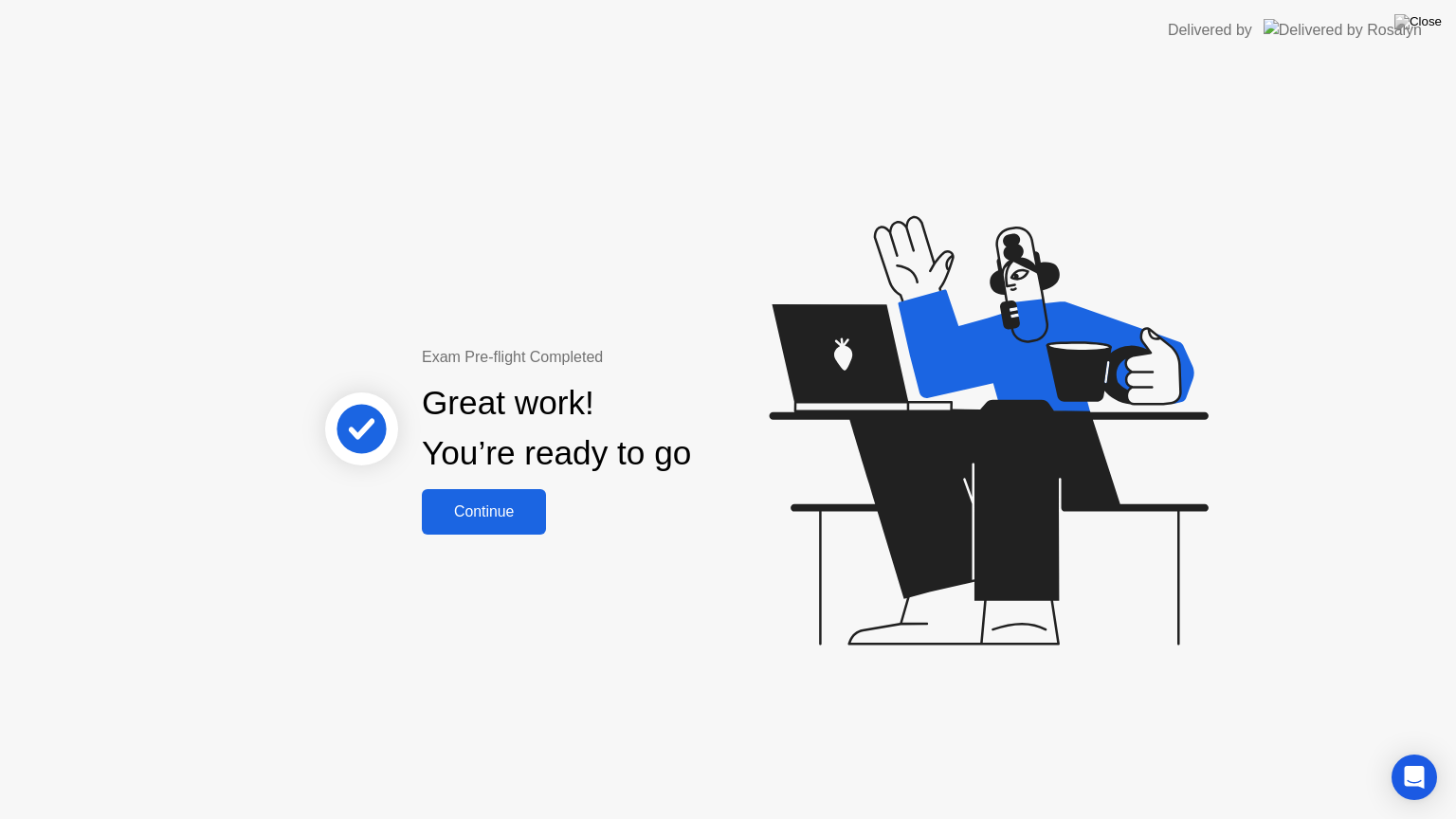
click at [489, 523] on button "Continue" at bounding box center [484, 511] width 124 height 45
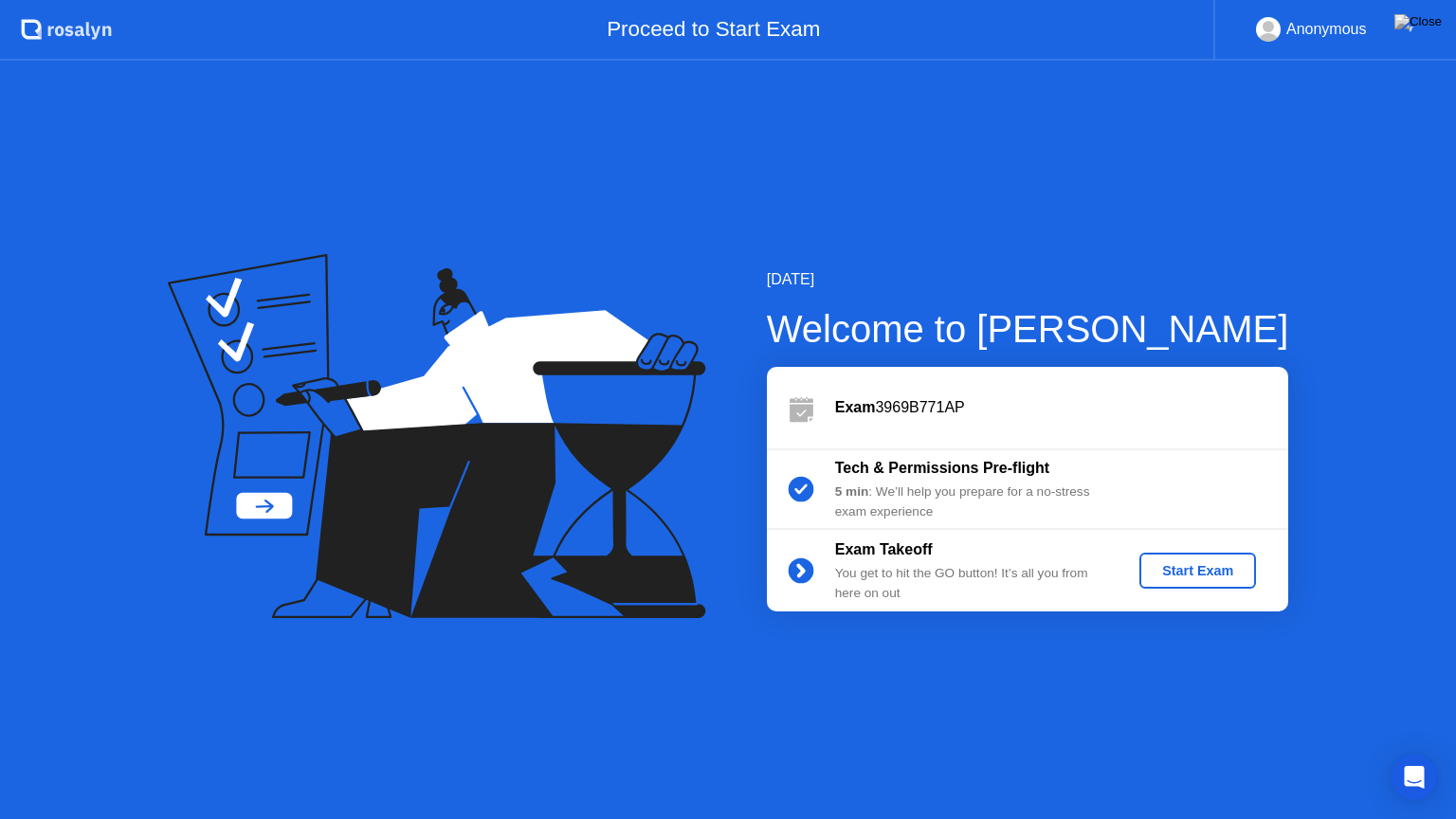
click at [1215, 569] on div "Start Exam" at bounding box center [1197, 570] width 101 height 15
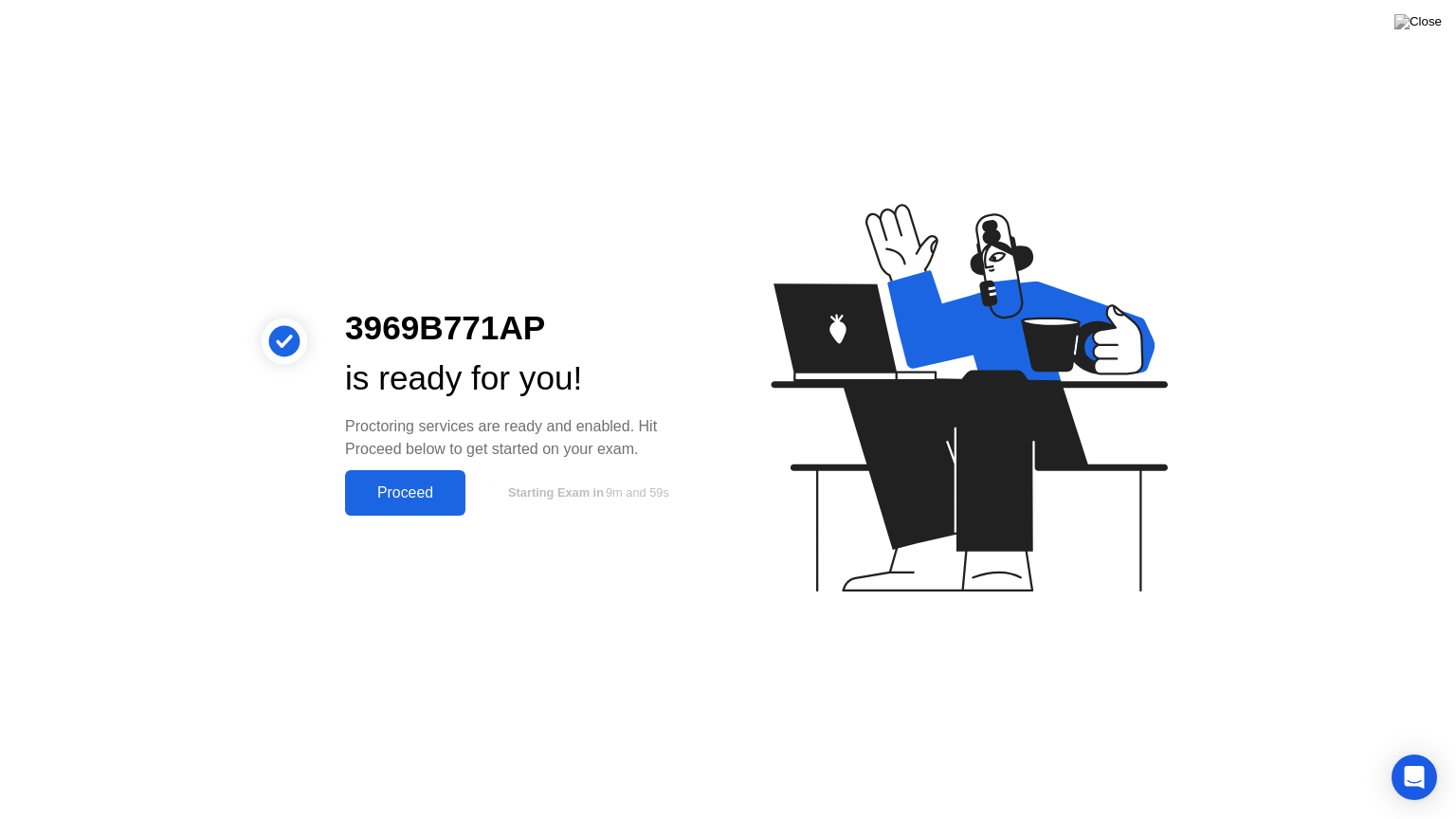
click at [411, 484] on div "Proceed" at bounding box center [405, 493] width 109 height 17
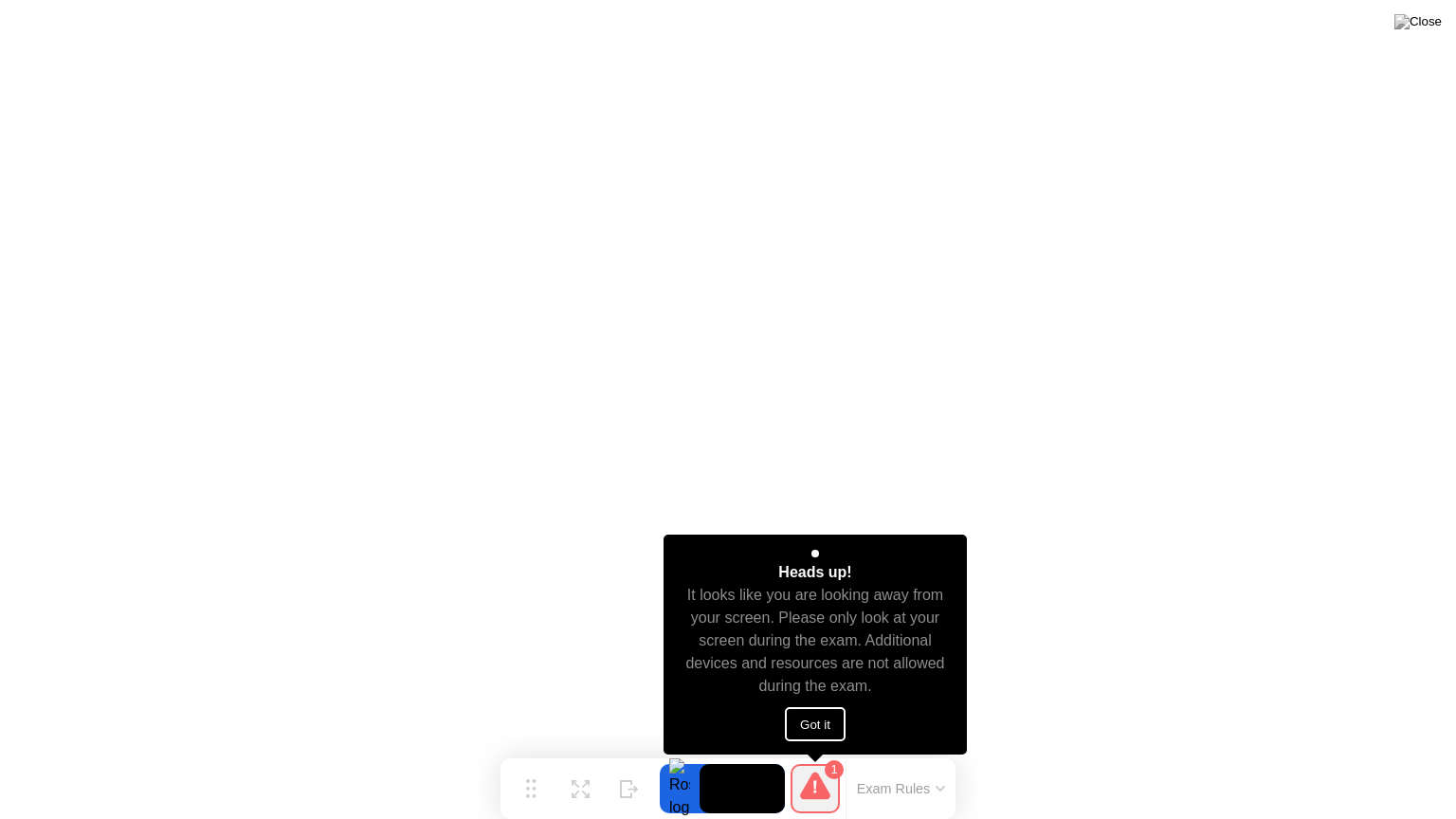
click at [828, 709] on button "Got it" at bounding box center [815, 723] width 61 height 34
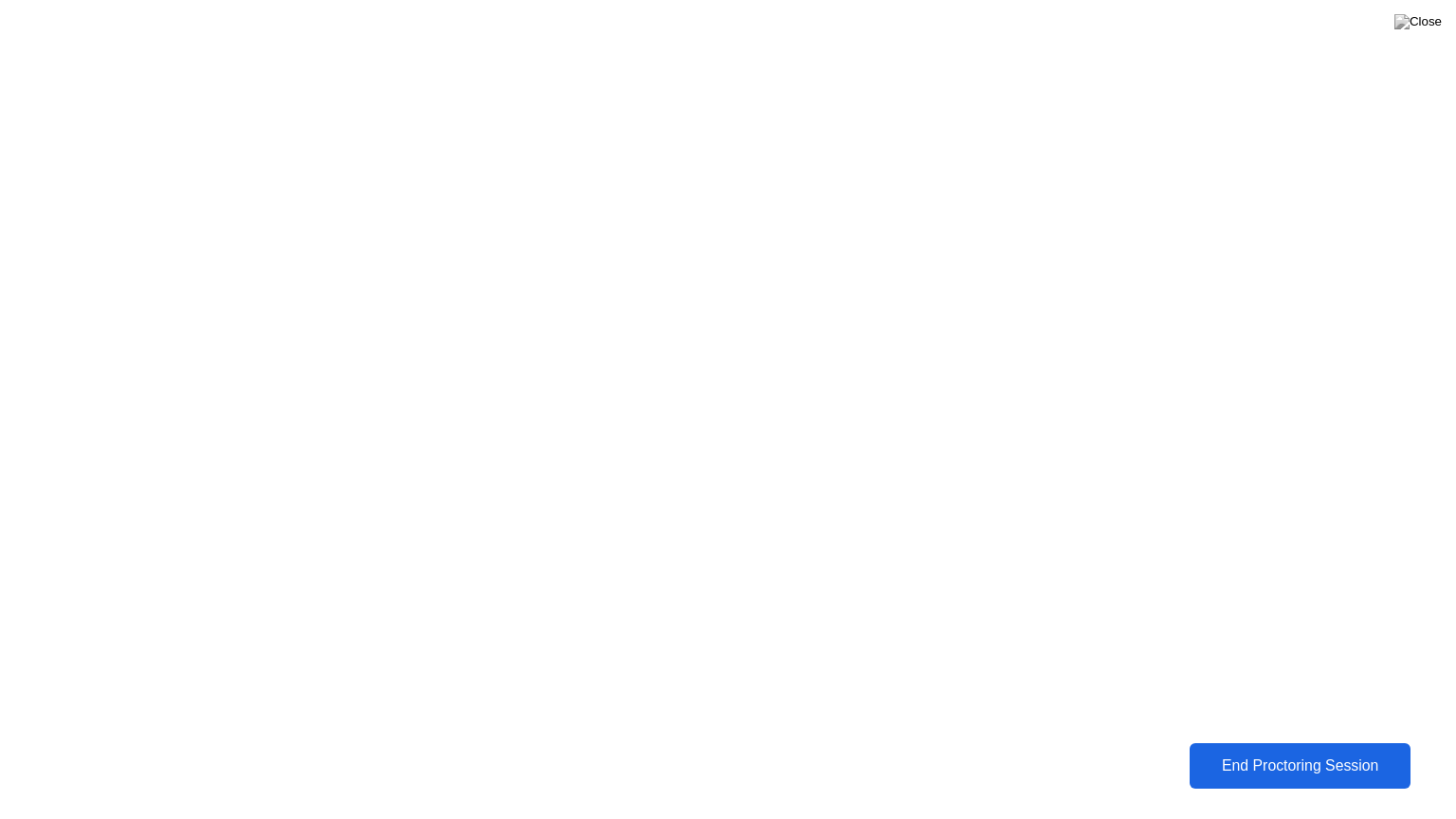
click at [1279, 752] on div "End Proctoring Session" at bounding box center [1300, 765] width 210 height 17
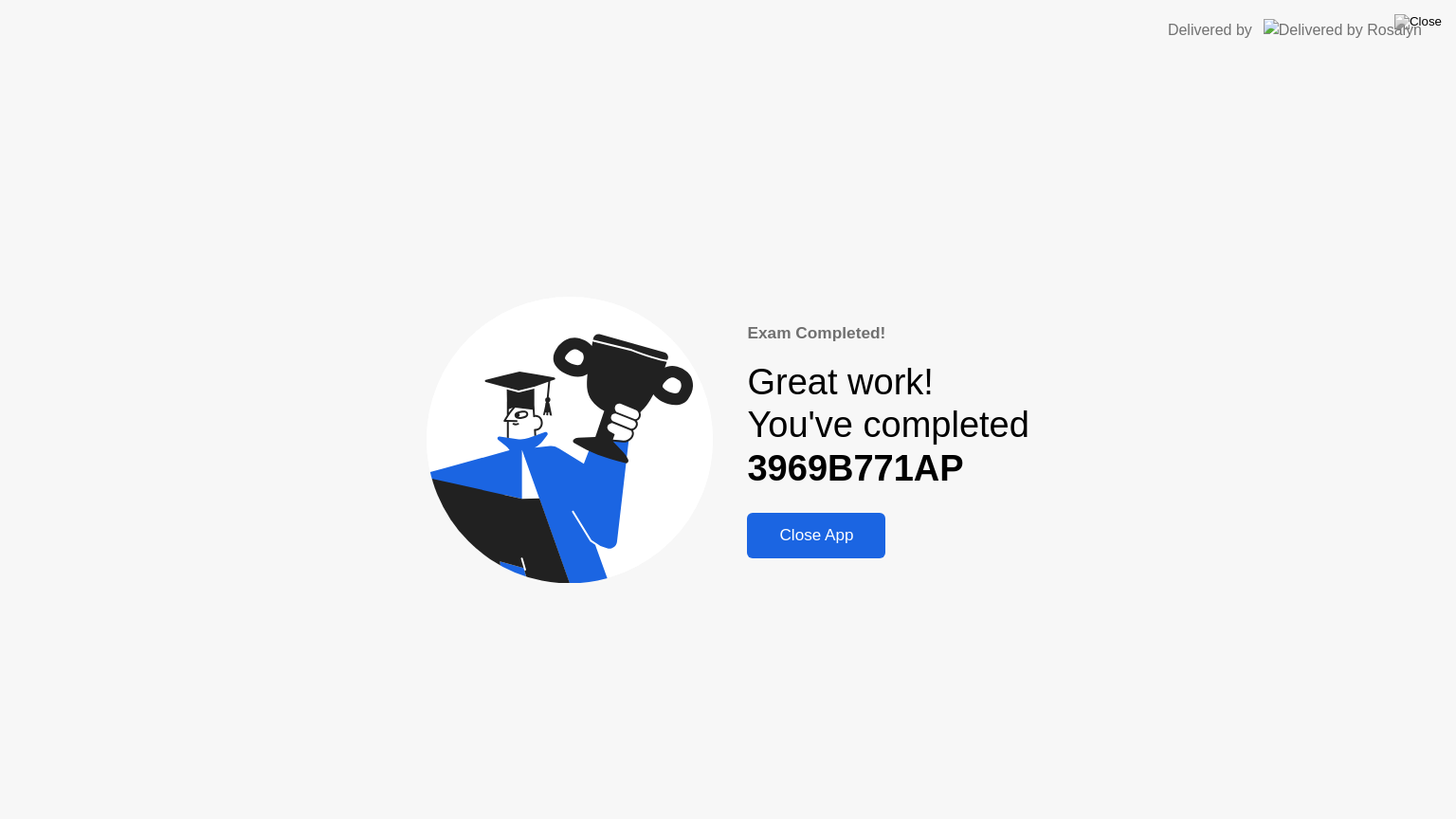
click at [796, 532] on div "Close App" at bounding box center [816, 535] width 127 height 19
